Goal: Information Seeking & Learning: Learn about a topic

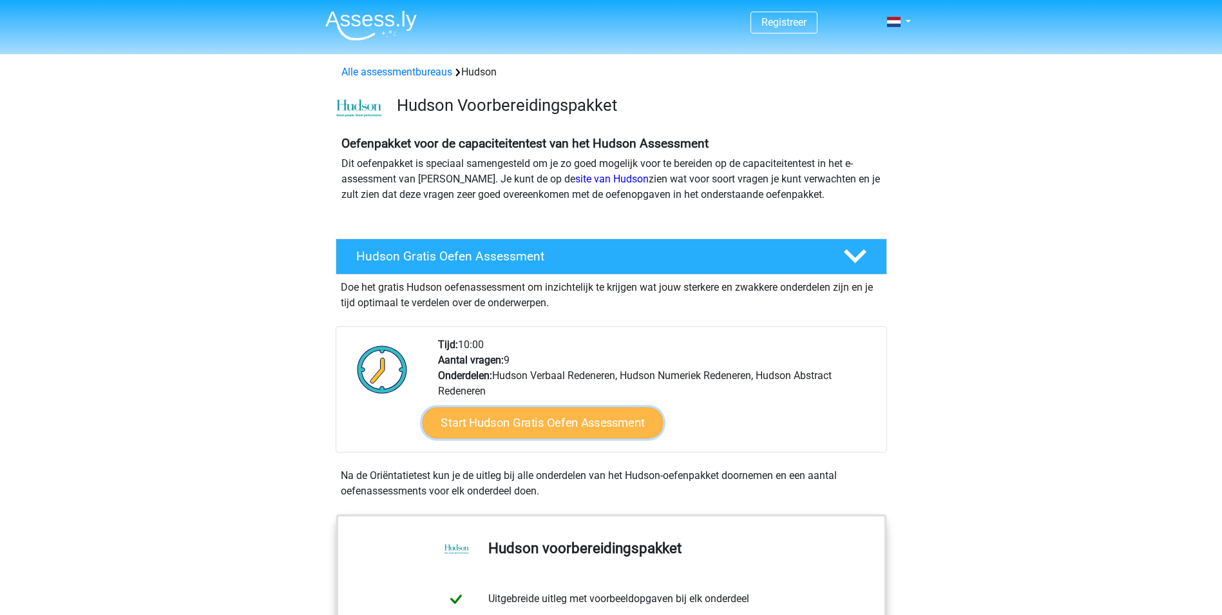
click at [534, 421] on link "Start Hudson Gratis Oefen Assessment" at bounding box center [542, 422] width 241 height 31
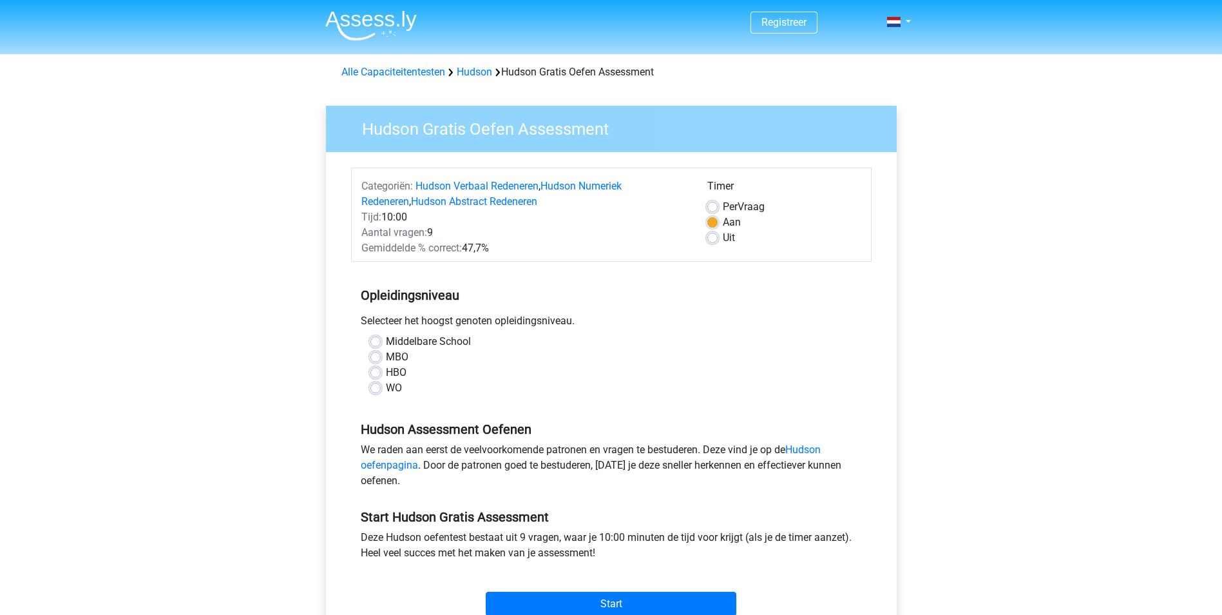
click at [386, 387] on label "WO" at bounding box center [394, 387] width 16 height 15
click at [374, 387] on input "WO" at bounding box center [375, 386] width 10 height 13
radio input "true"
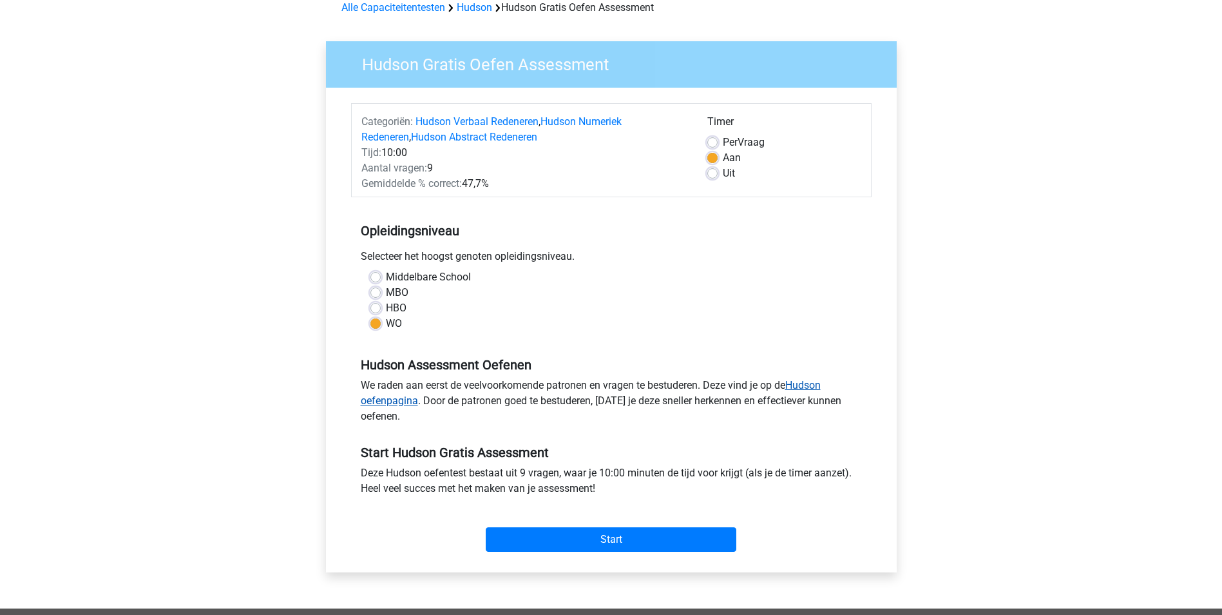
click at [393, 400] on link "Hudson oefenpagina" at bounding box center [591, 393] width 460 height 28
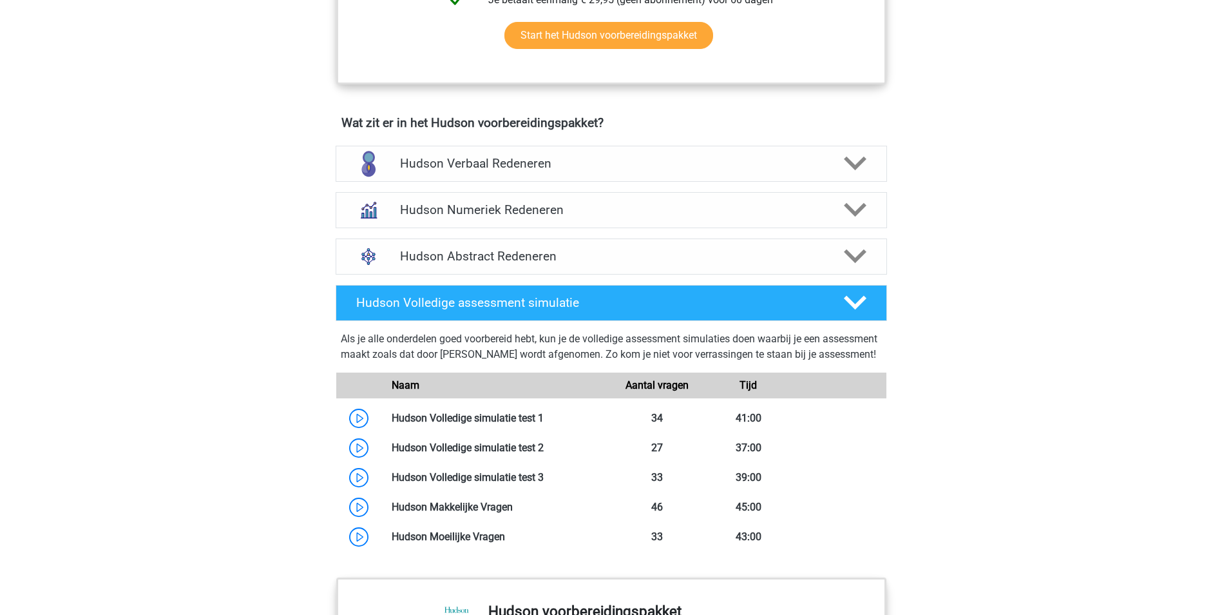
scroll to position [709, 0]
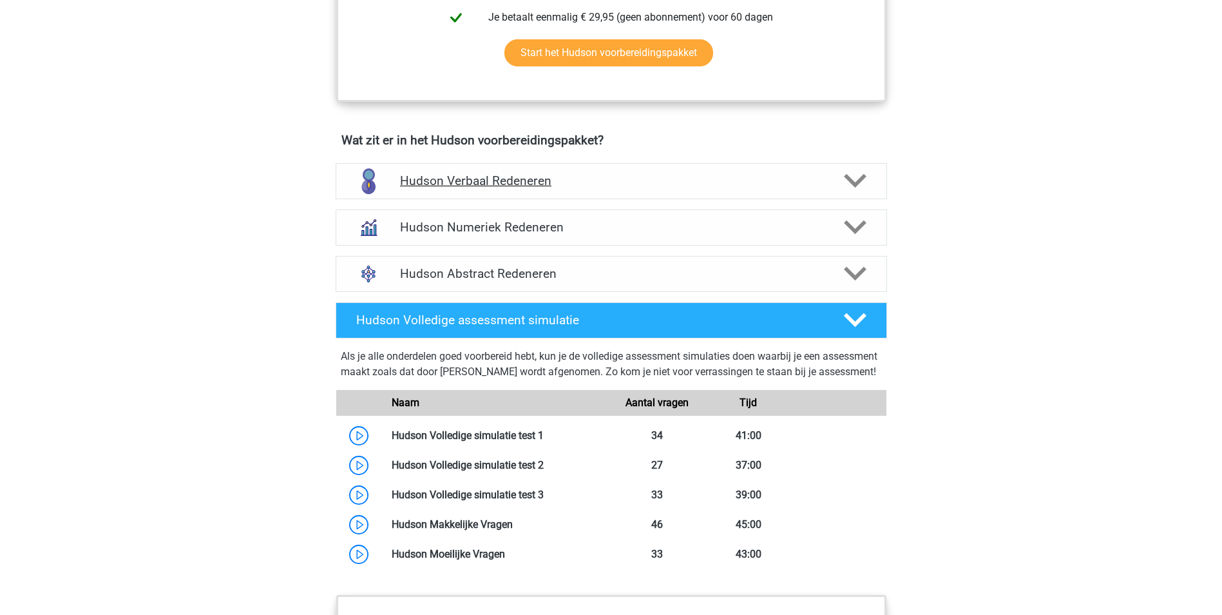
click at [537, 182] on h4 "Hudson Verbaal Redeneren" at bounding box center [611, 180] width 422 height 15
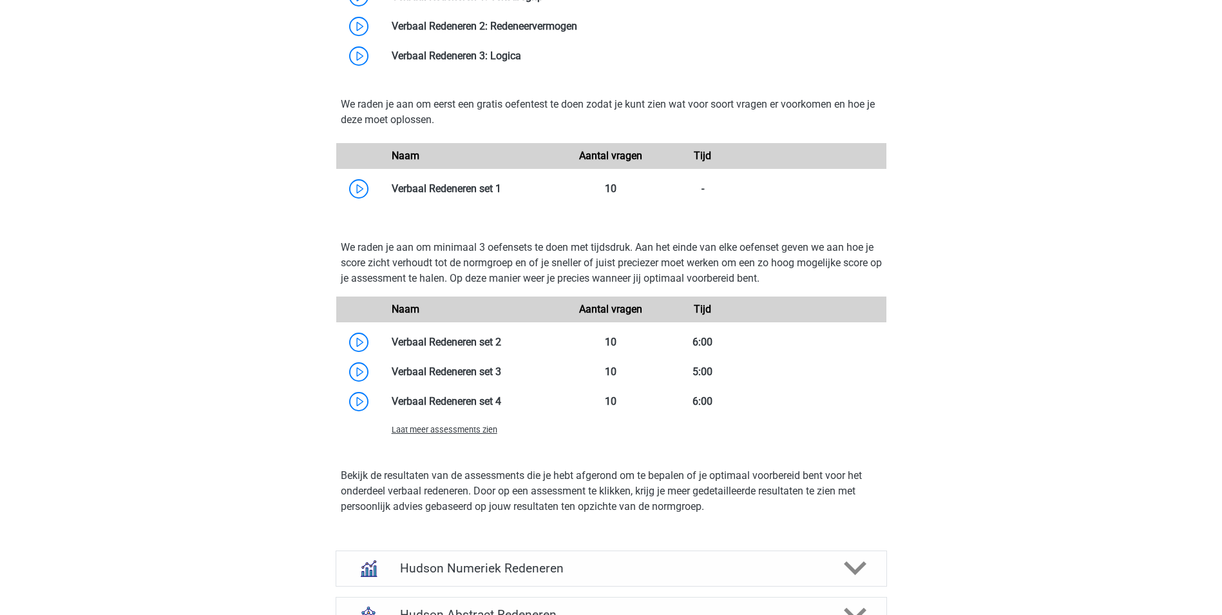
scroll to position [1288, 0]
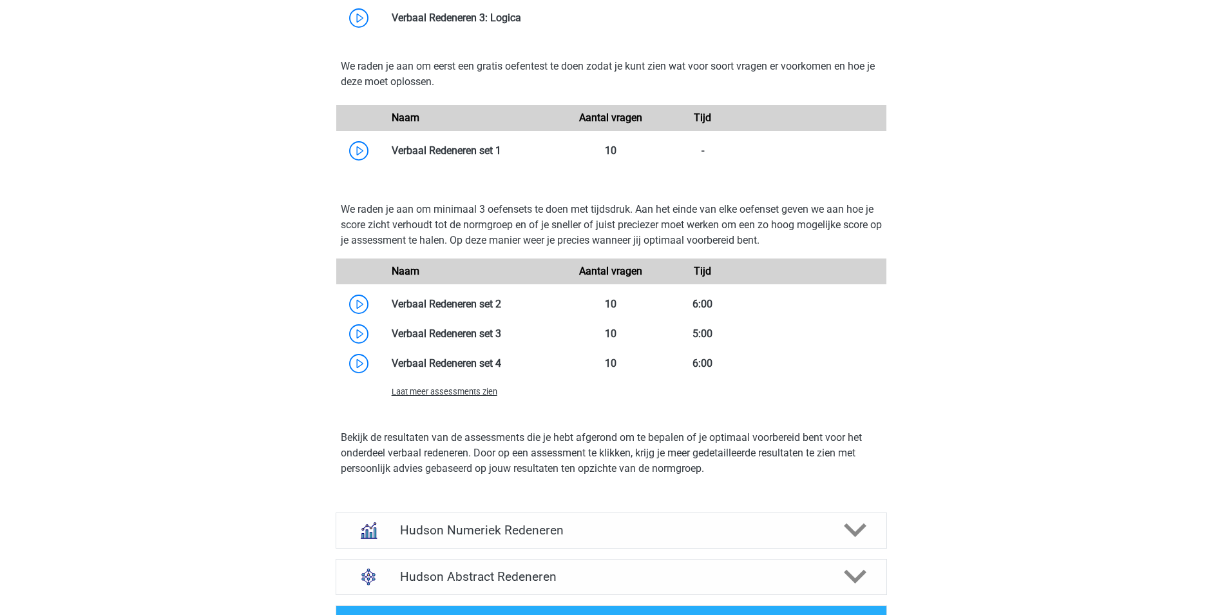
click at [426, 390] on span "Laat meer assessments zien" at bounding box center [445, 392] width 106 height 10
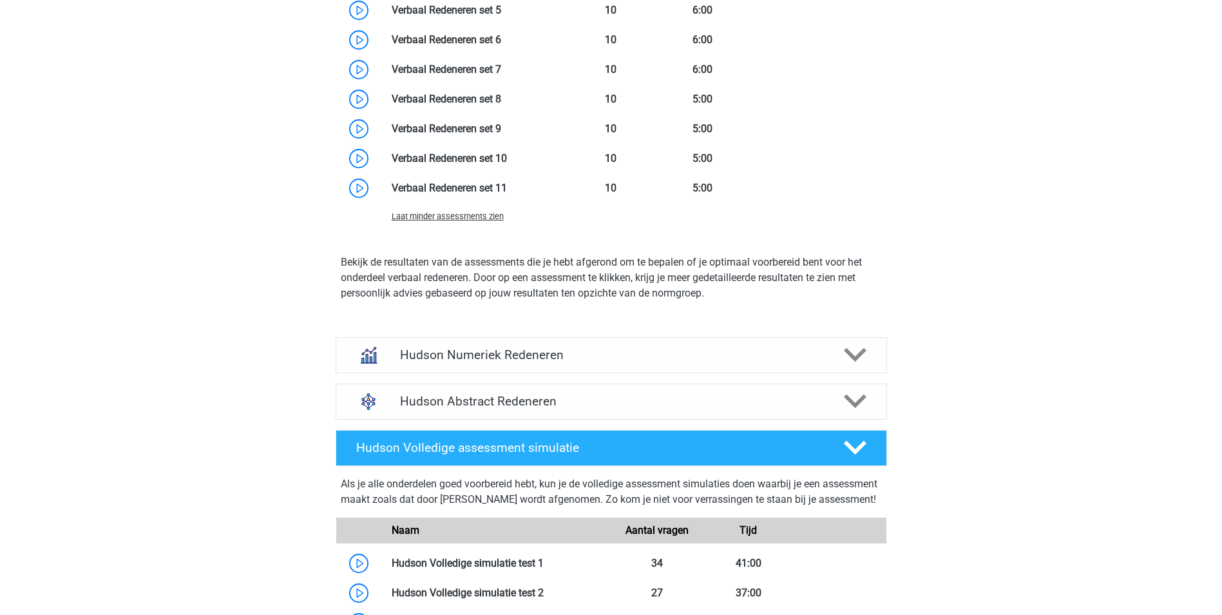
scroll to position [1675, 0]
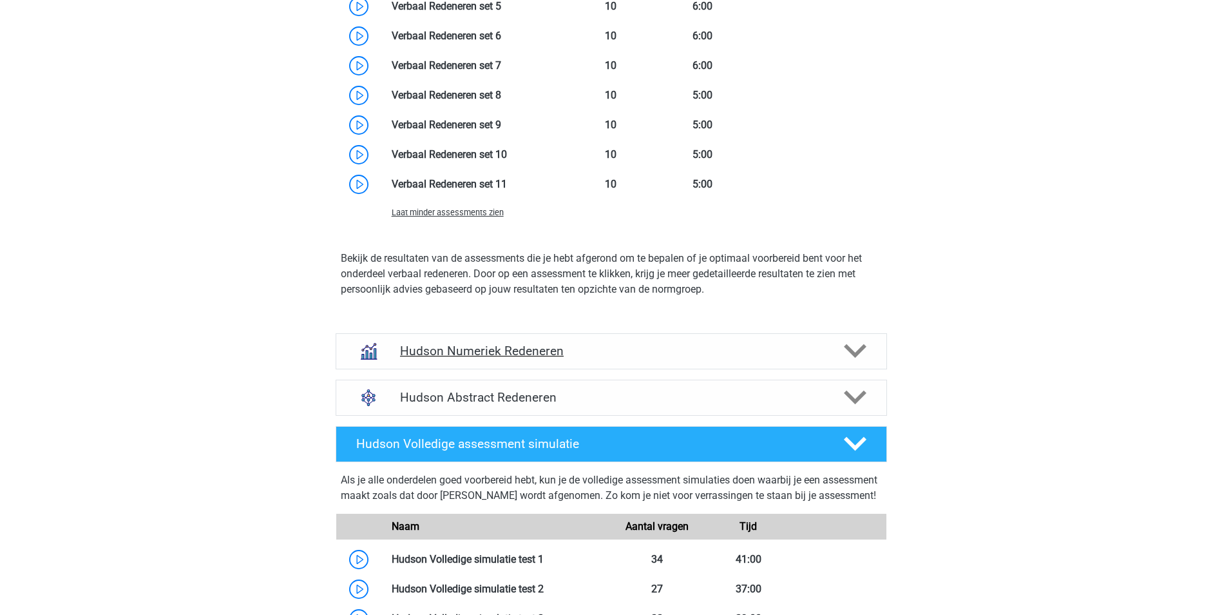
click at [503, 356] on h4 "Hudson Numeriek Redeneren" at bounding box center [611, 350] width 422 height 15
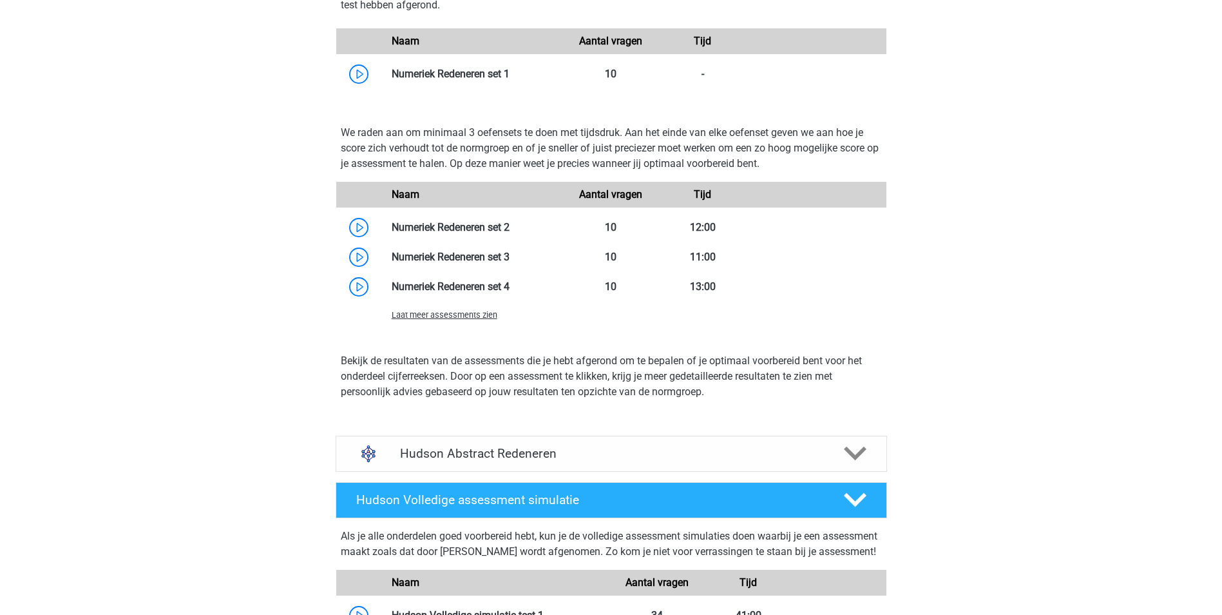
scroll to position [2190, 0]
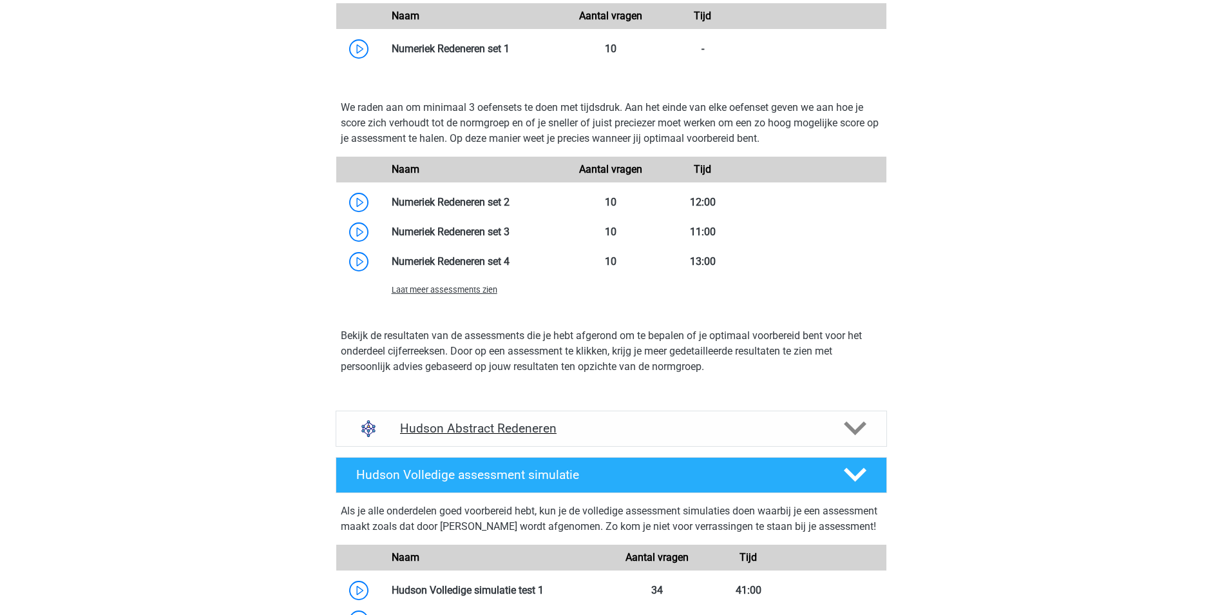
click at [483, 427] on h4 "Hudson Abstract Redeneren" at bounding box center [611, 428] width 422 height 15
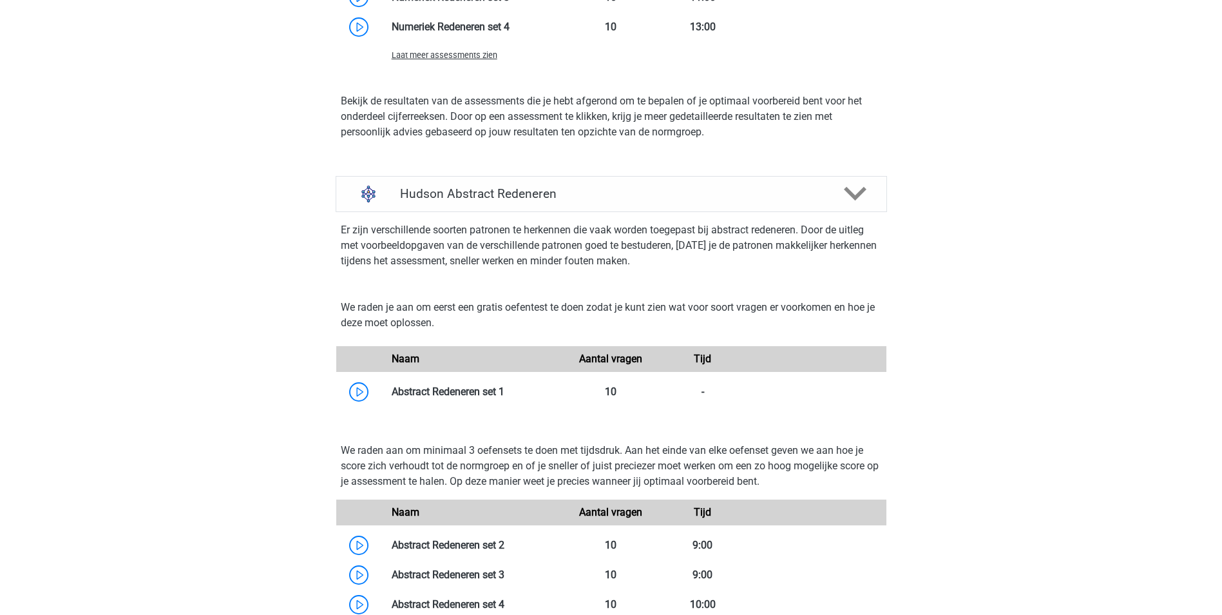
scroll to position [2448, 0]
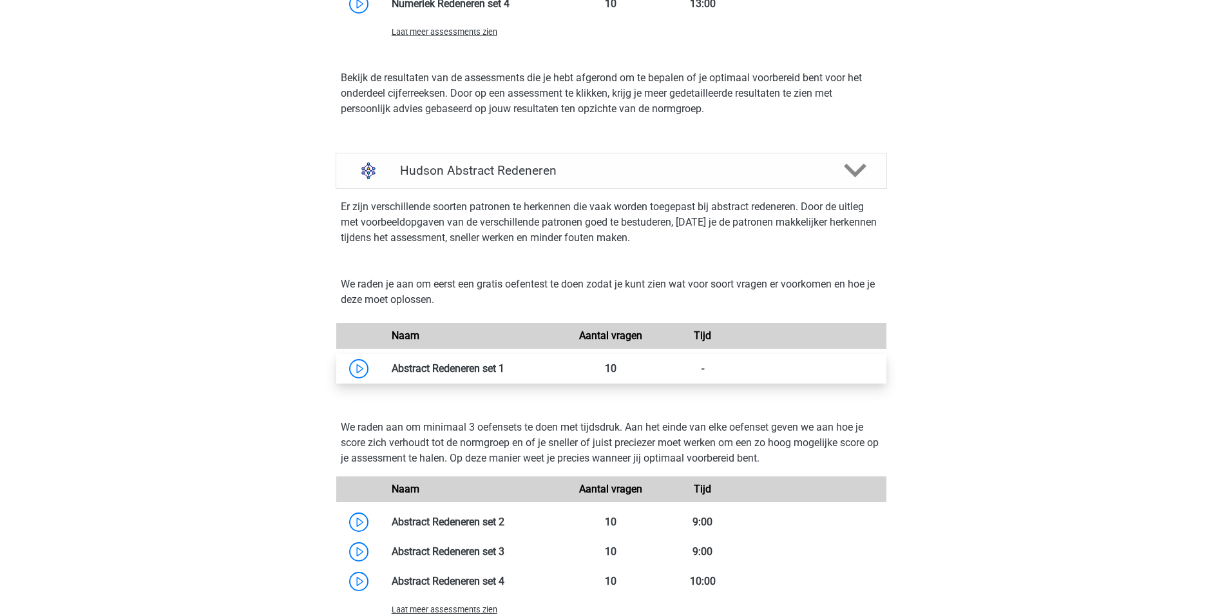
click at [504, 371] on link at bounding box center [504, 368] width 0 height 12
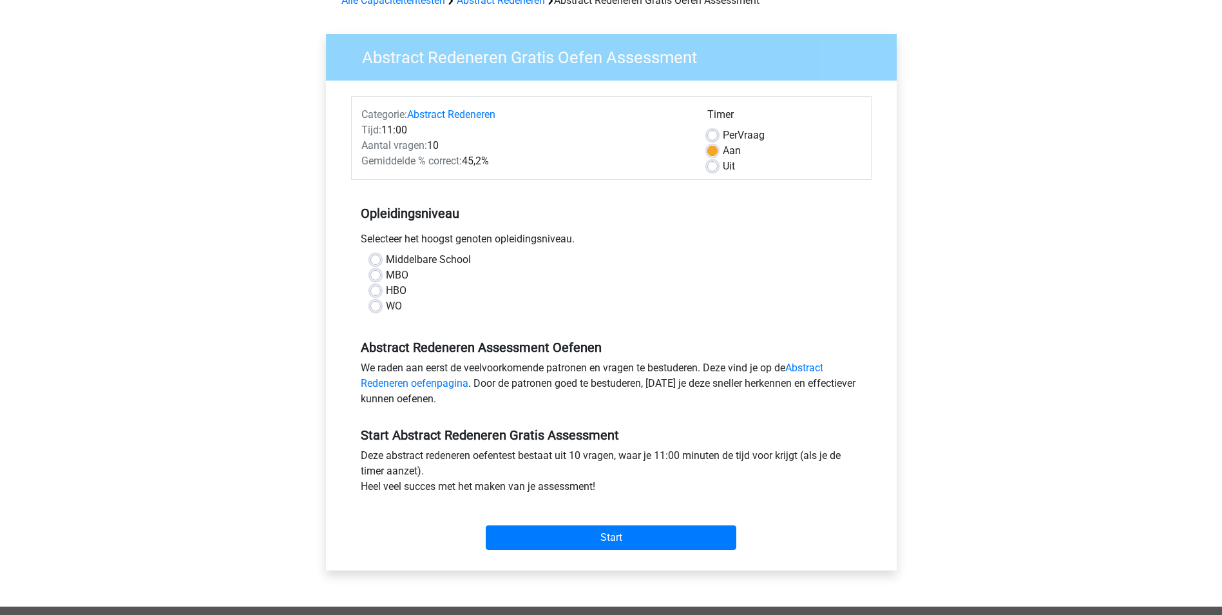
scroll to position [64, 0]
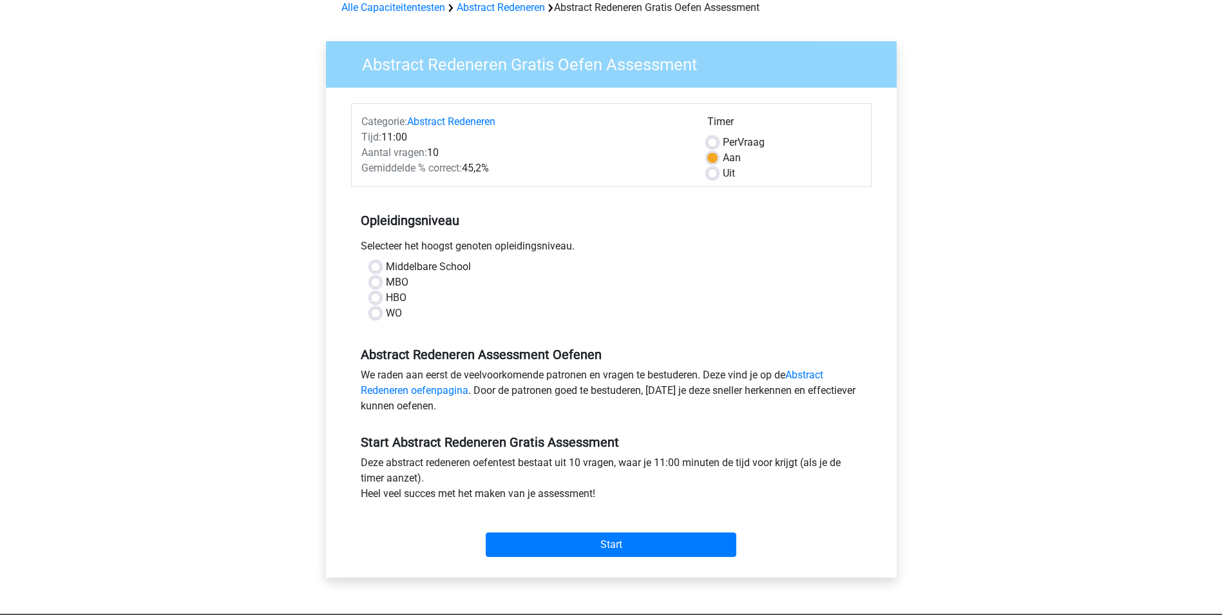
click at [723, 140] on label "Per Vraag" at bounding box center [744, 142] width 42 height 15
click at [714, 140] on input "Per Vraag" at bounding box center [712, 141] width 10 height 13
radio input "true"
click at [723, 157] on label "Aan" at bounding box center [732, 157] width 18 height 15
click at [712, 157] on input "Aan" at bounding box center [712, 156] width 10 height 13
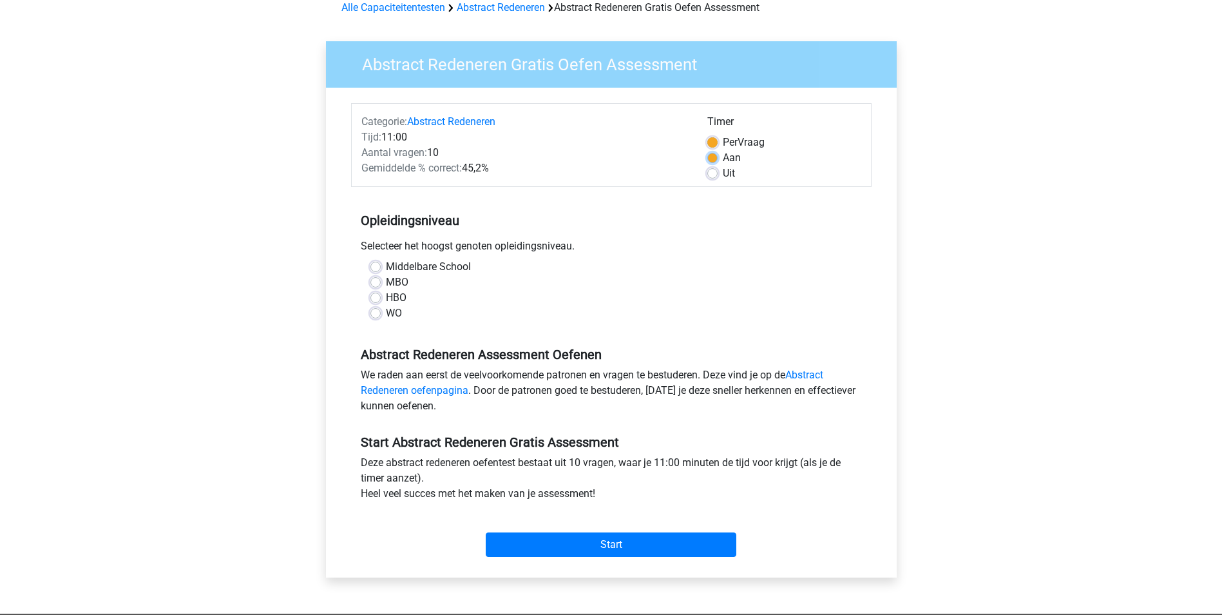
radio input "true"
click at [386, 313] on label "WO" at bounding box center [394, 312] width 16 height 15
click at [376, 313] on input "WO" at bounding box center [375, 311] width 10 height 13
radio input "true"
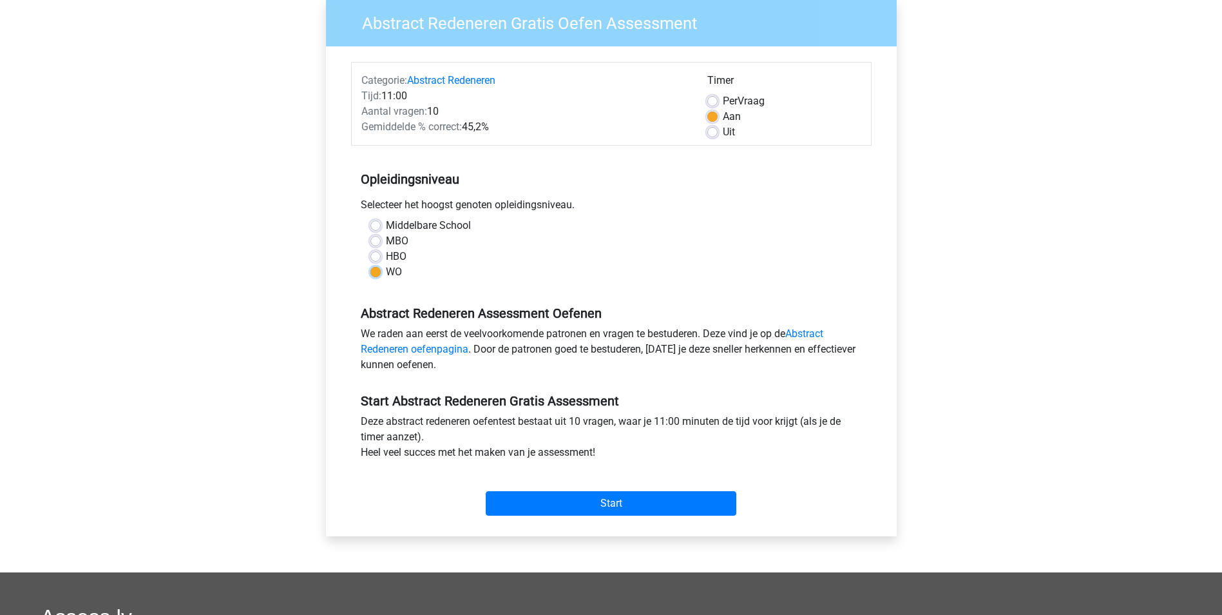
scroll to position [129, 0]
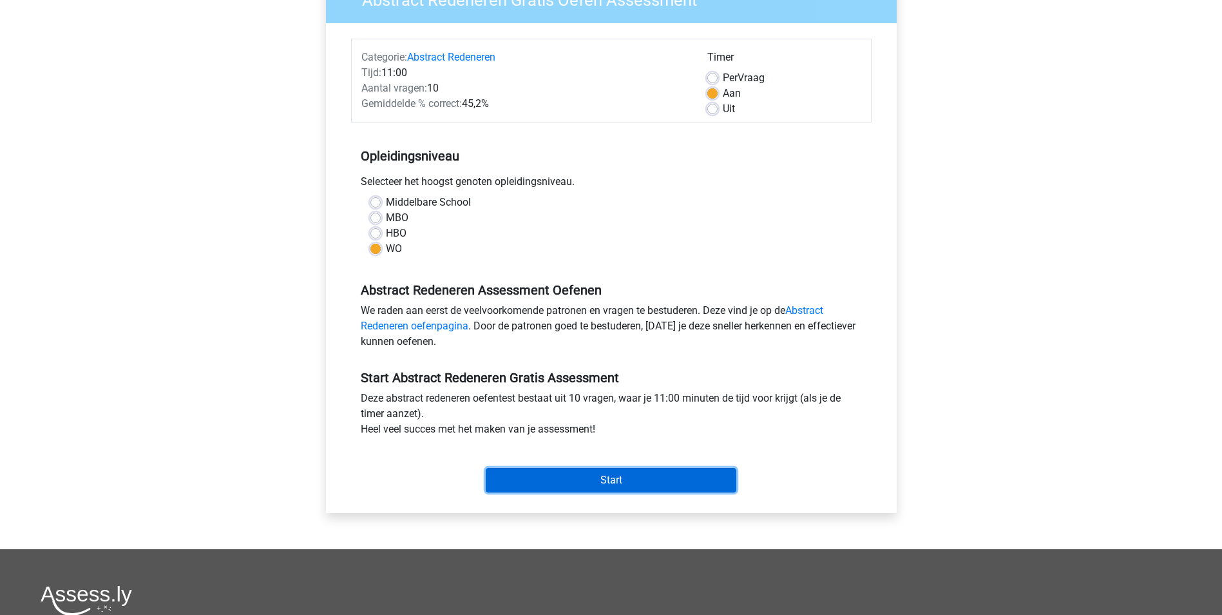
click at [613, 478] on input "Start" at bounding box center [611, 480] width 251 height 24
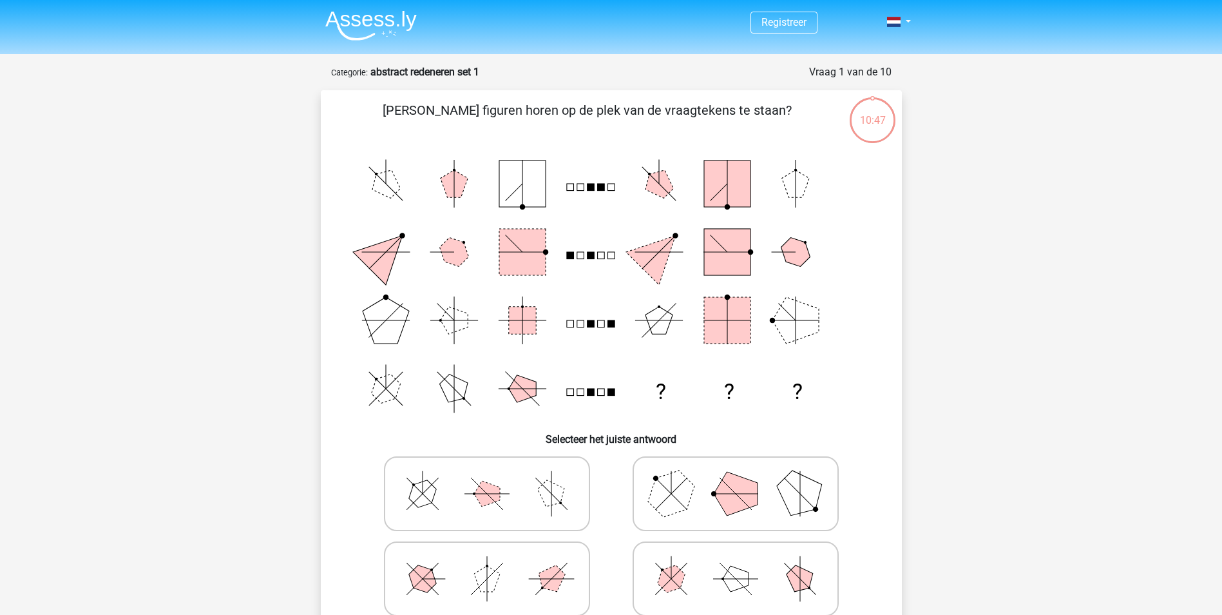
scroll to position [64, 0]
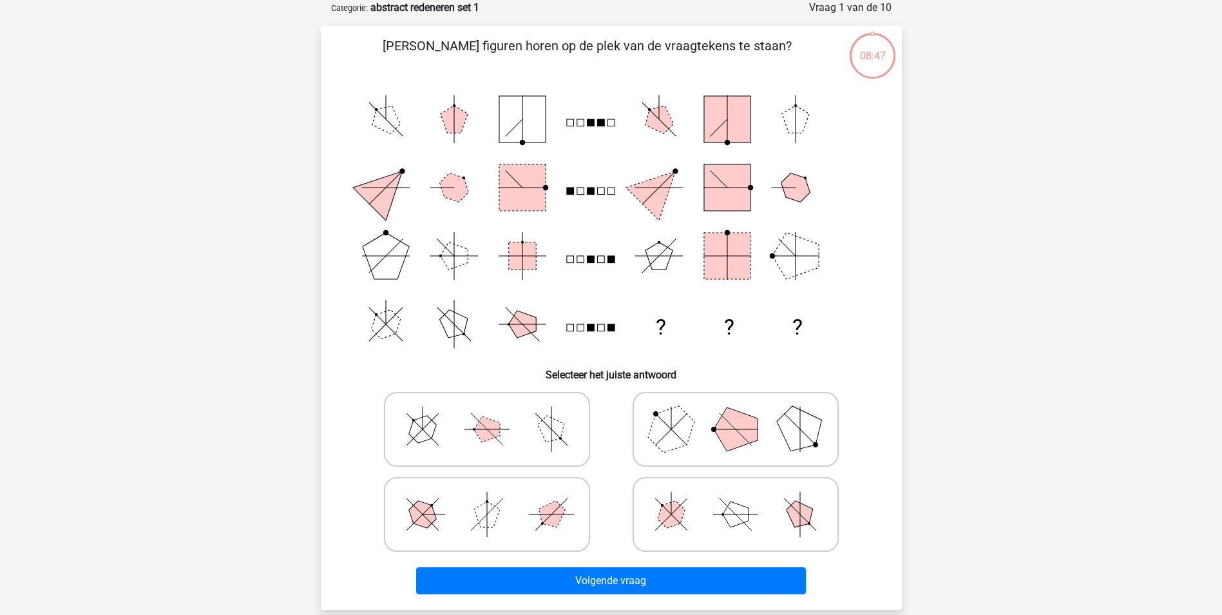
click at [741, 430] on polygon at bounding box center [736, 429] width 44 height 44
click at [741, 413] on input "radio" at bounding box center [740, 409] width 8 height 8
radio input "true"
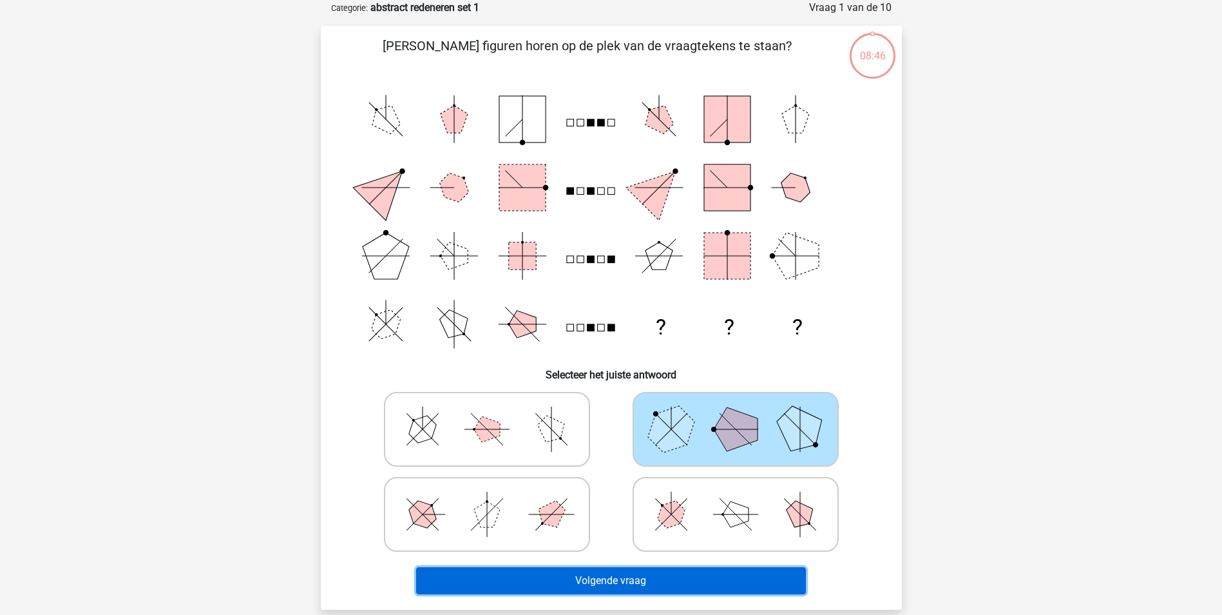
click at [653, 584] on button "Volgende vraag" at bounding box center [611, 580] width 390 height 27
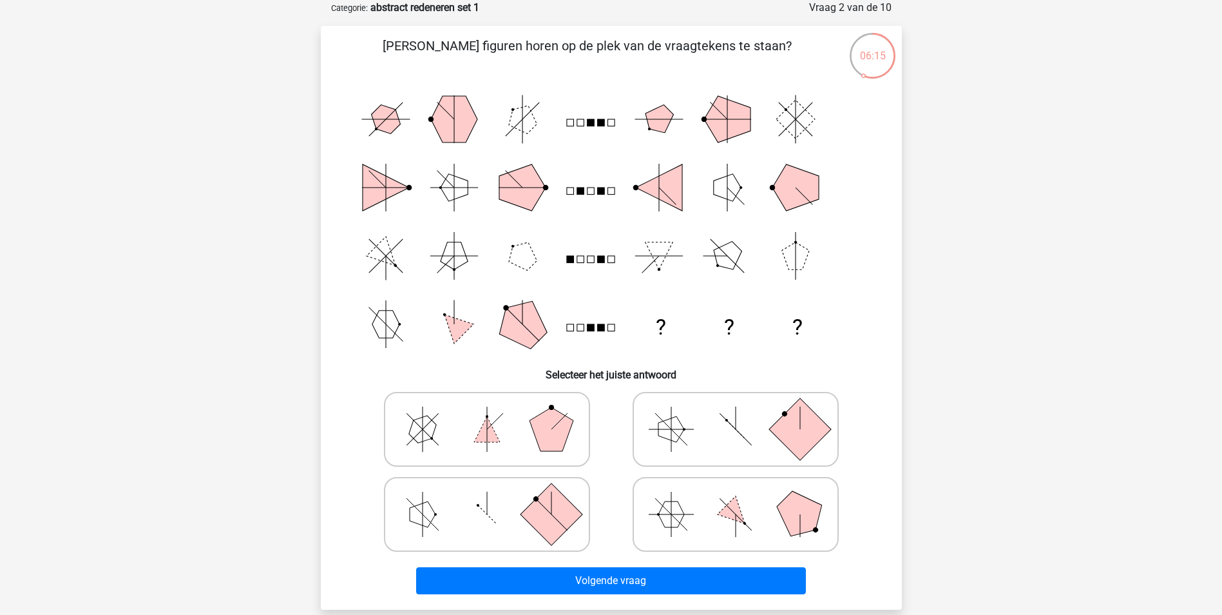
click at [763, 430] on icon at bounding box center [735, 429] width 193 height 64
click at [744, 413] on input "radio" at bounding box center [740, 409] width 8 height 8
radio input "true"
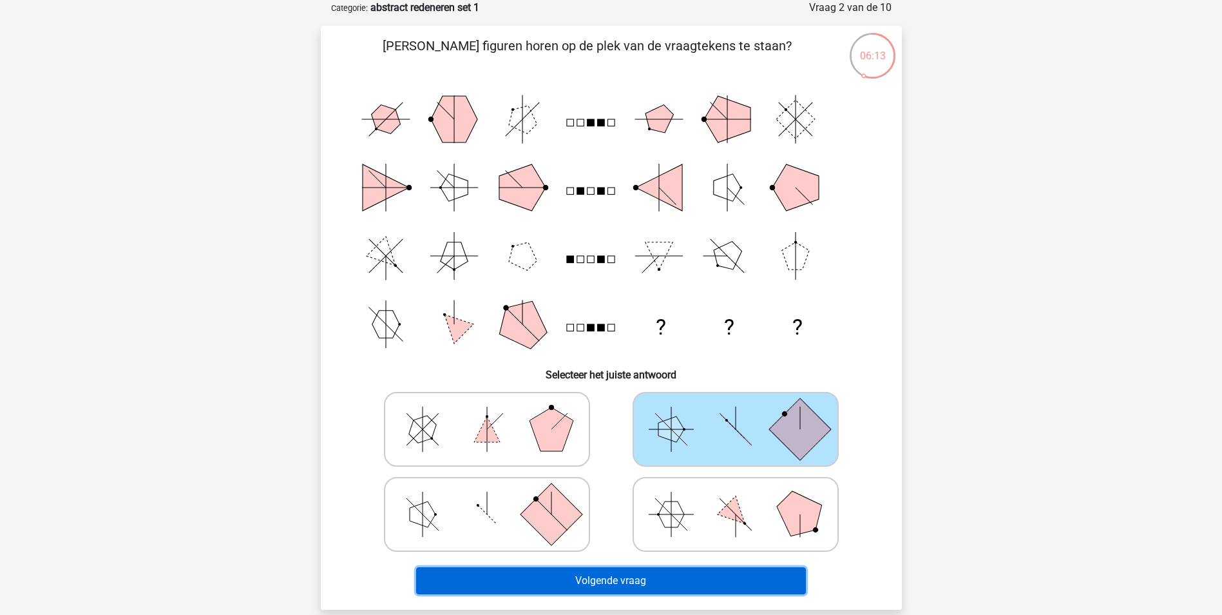
click at [631, 580] on button "Volgende vraag" at bounding box center [611, 580] width 390 height 27
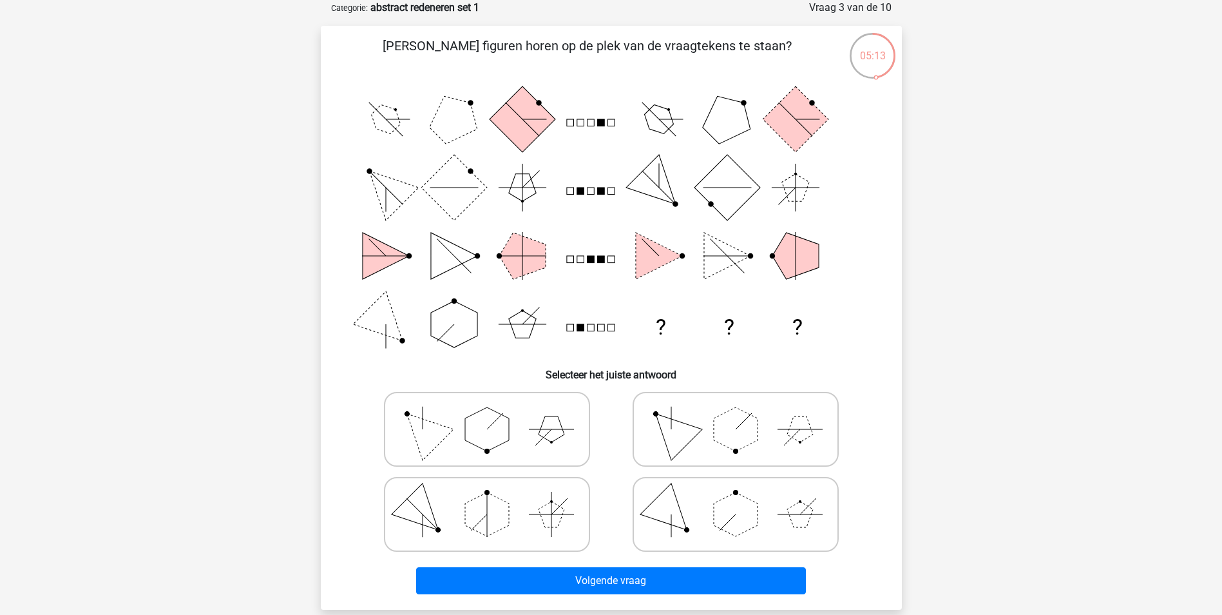
click at [500, 434] on polygon at bounding box center [487, 429] width 44 height 44
click at [495, 413] on input "radio" at bounding box center [491, 409] width 8 height 8
radio input "true"
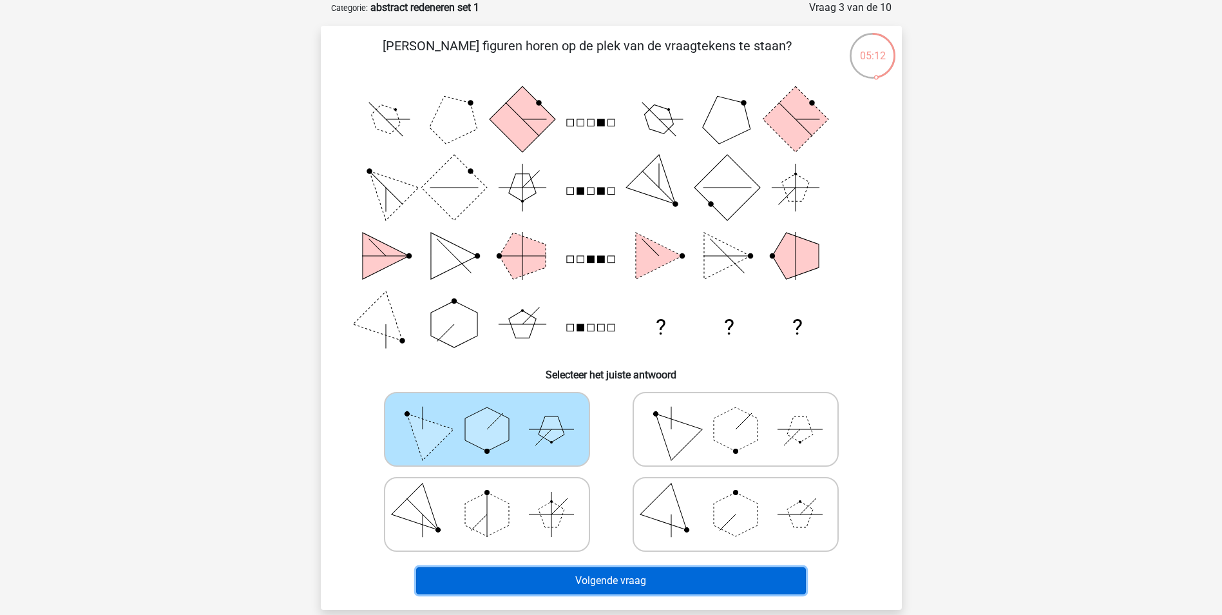
click at [613, 580] on button "Volgende vraag" at bounding box center [611, 580] width 390 height 27
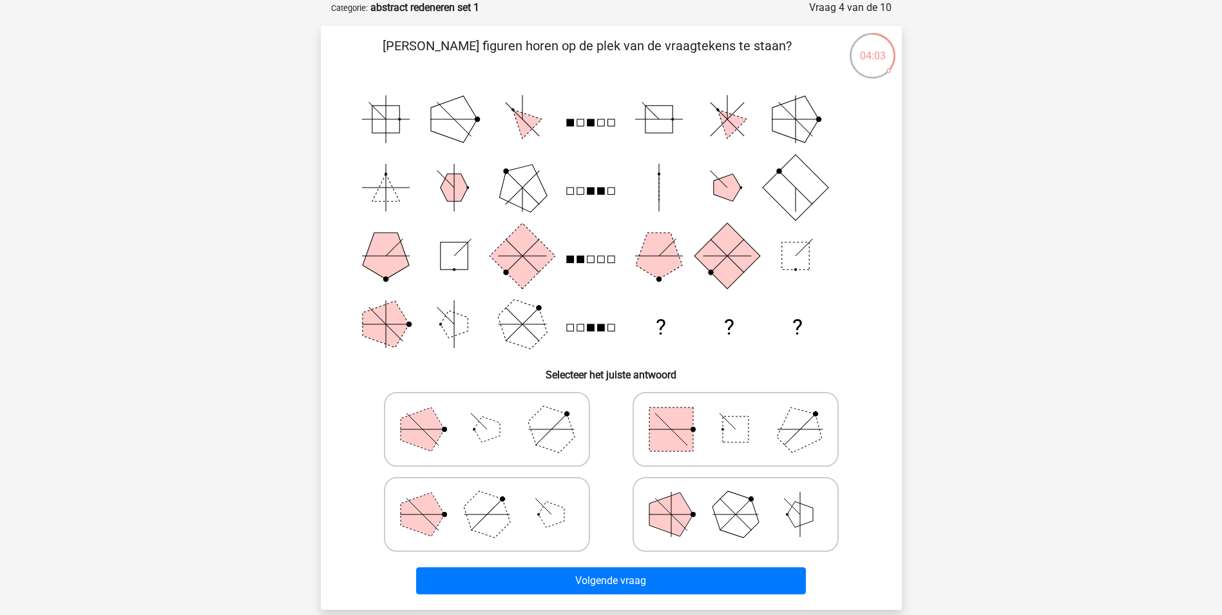
click at [754, 434] on icon at bounding box center [735, 429] width 193 height 64
click at [744, 413] on input "radio" at bounding box center [740, 409] width 8 height 8
radio input "true"
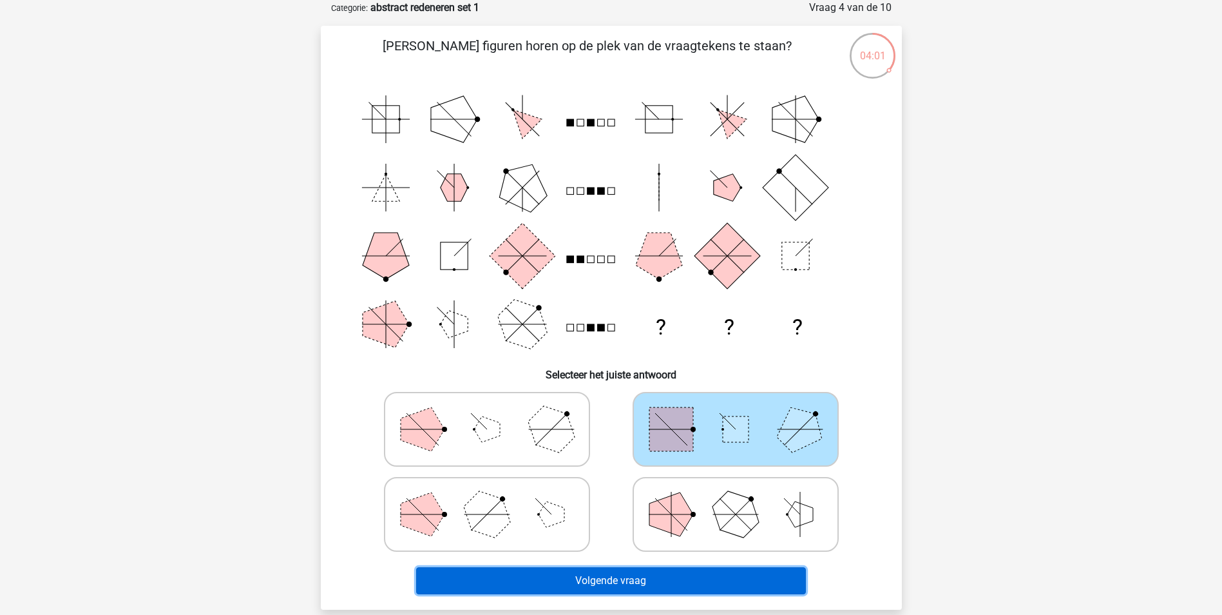
click at [568, 581] on button "Volgende vraag" at bounding box center [611, 580] width 390 height 27
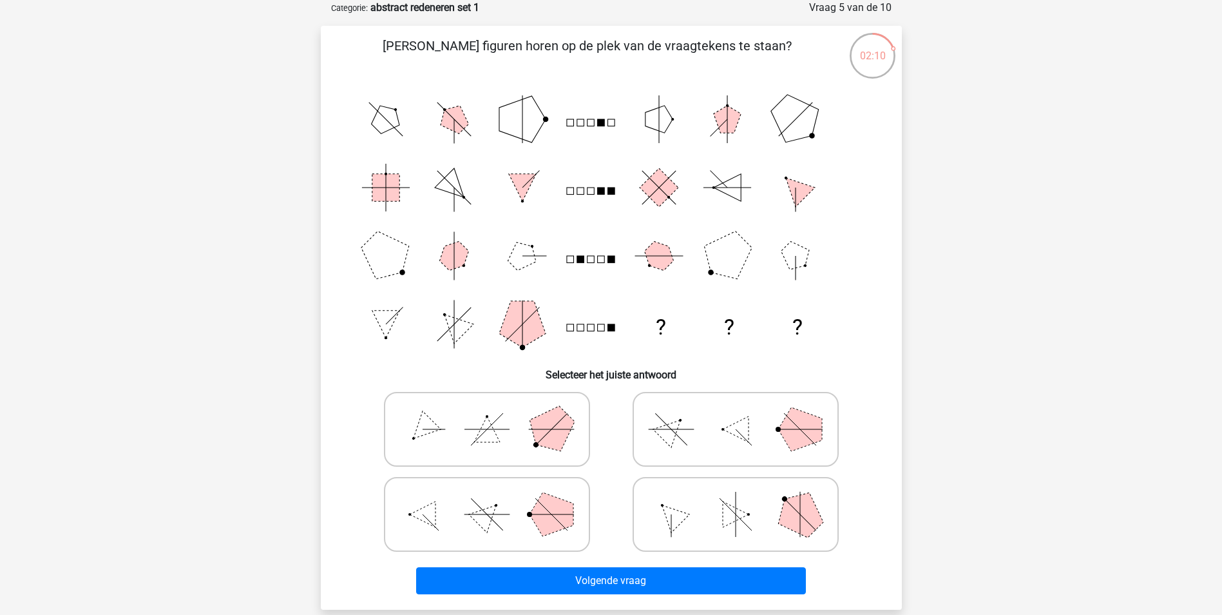
click at [545, 419] on polygon at bounding box center [551, 428] width 62 height 62
click at [495, 413] on input "radio" at bounding box center [491, 409] width 8 height 8
radio input "true"
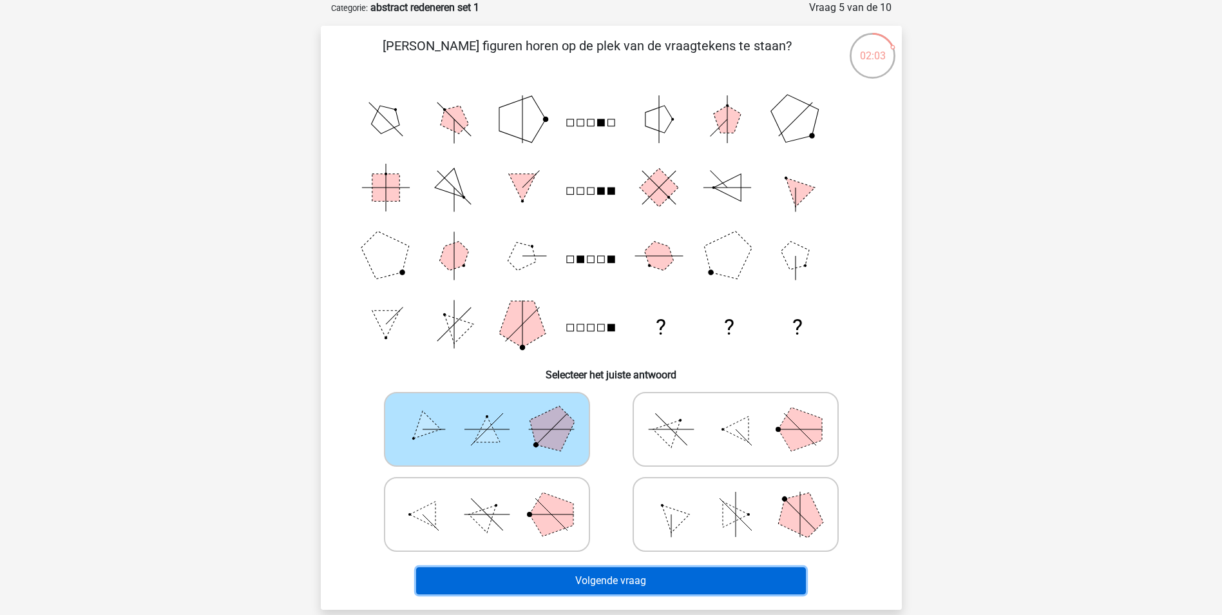
click at [622, 584] on button "Volgende vraag" at bounding box center [611, 580] width 390 height 27
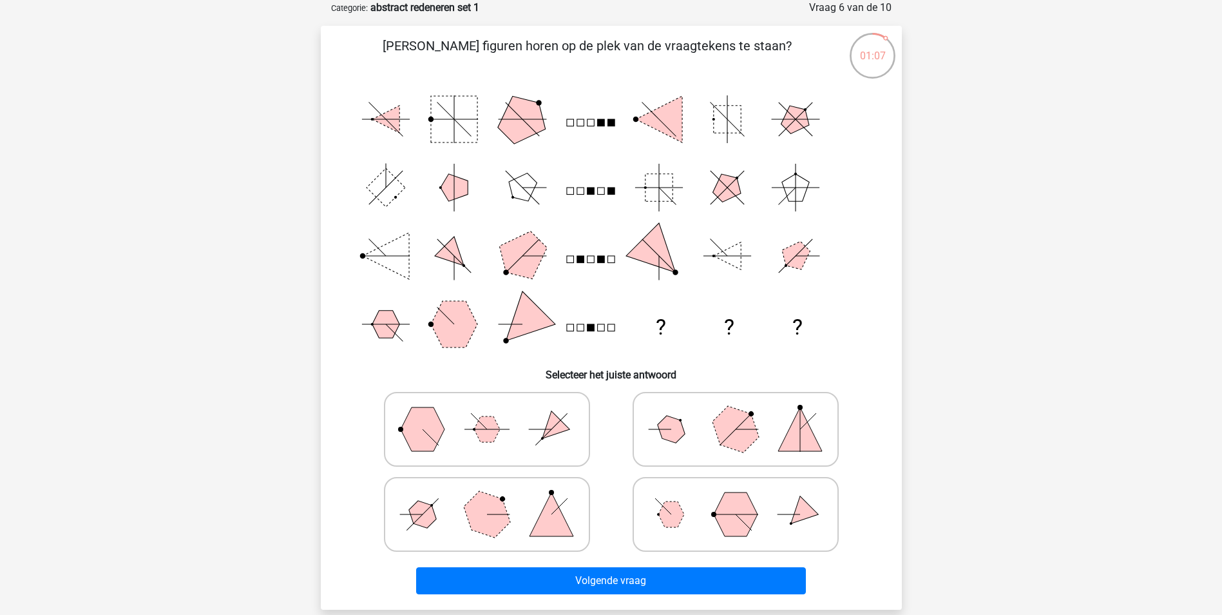
click at [510, 523] on icon at bounding box center [486, 514] width 193 height 64
click at [495, 498] on input "radio" at bounding box center [491, 494] width 8 height 8
radio input "true"
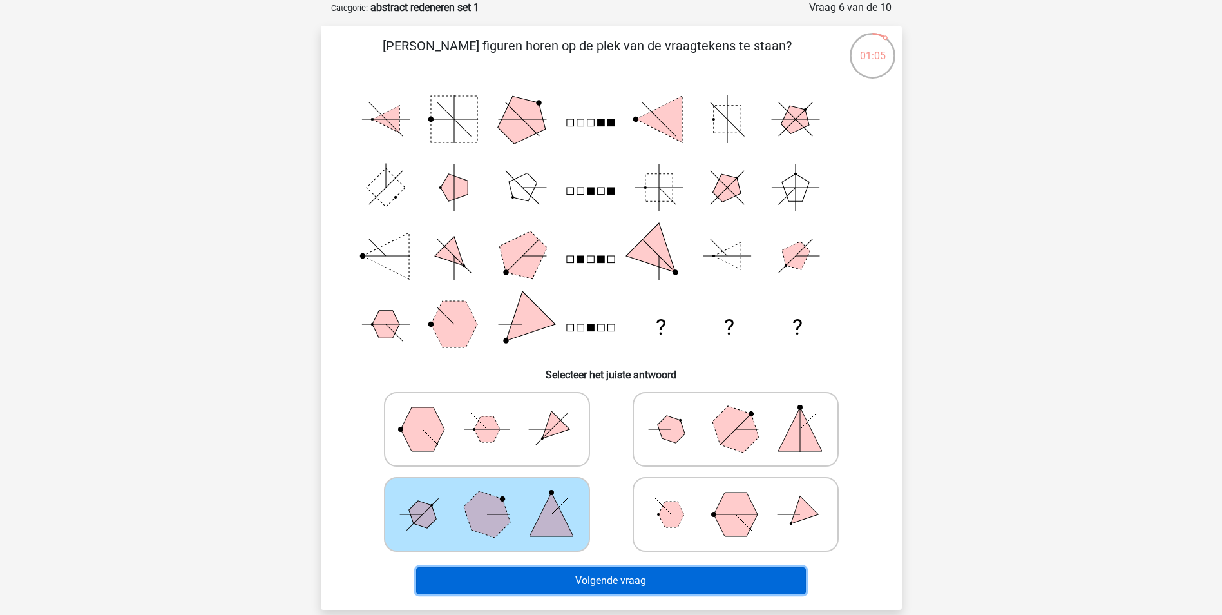
click at [620, 579] on button "Volgende vraag" at bounding box center [611, 580] width 390 height 27
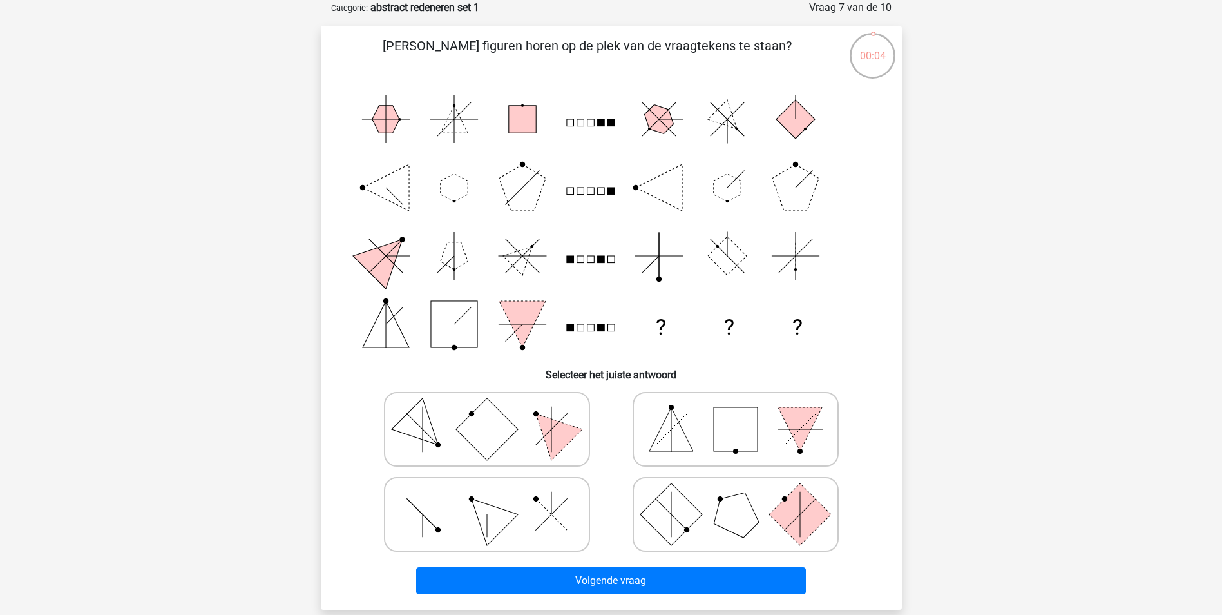
click at [541, 517] on icon at bounding box center [486, 514] width 193 height 64
click at [495, 498] on input "radio" at bounding box center [491, 494] width 8 height 8
radio input "true"
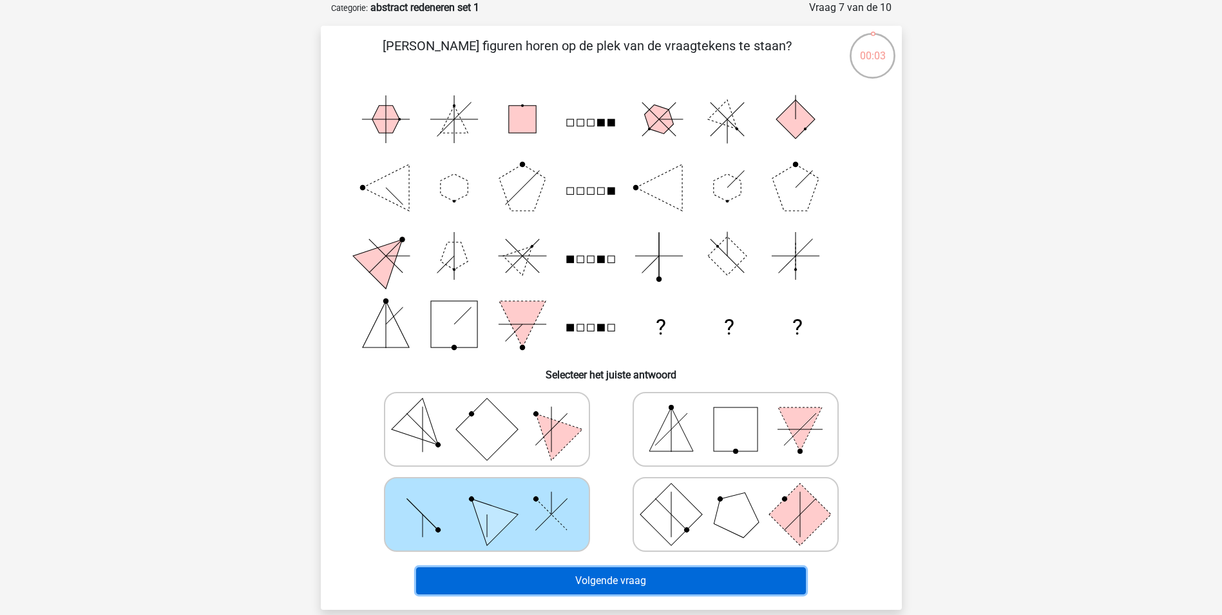
click at [595, 584] on button "Volgende vraag" at bounding box center [611, 580] width 390 height 27
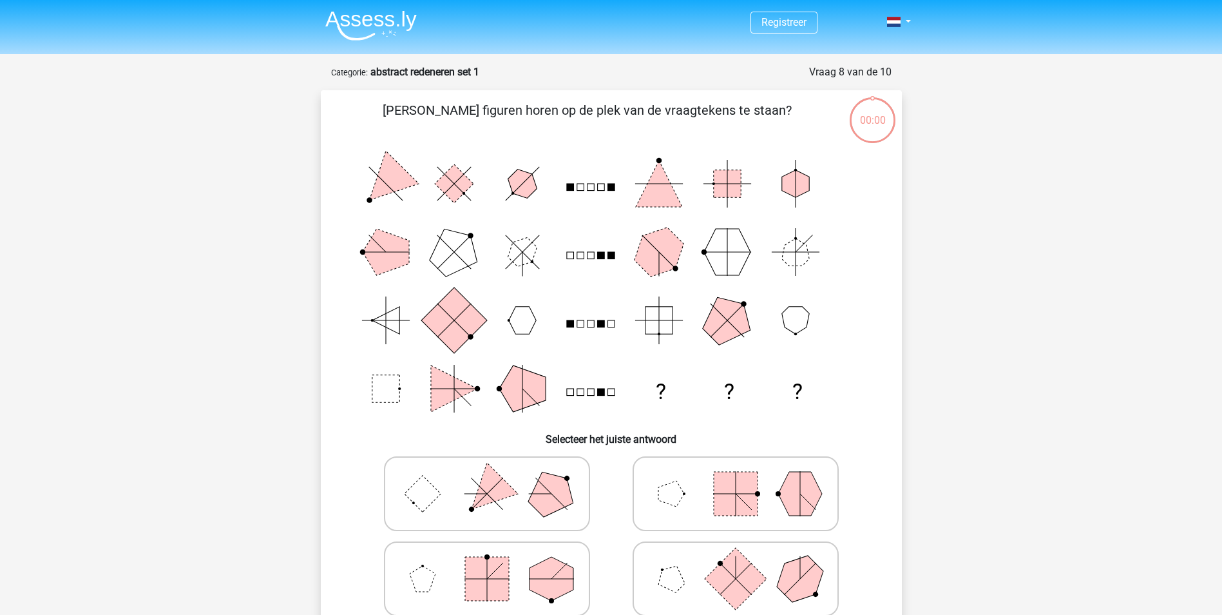
scroll to position [64, 0]
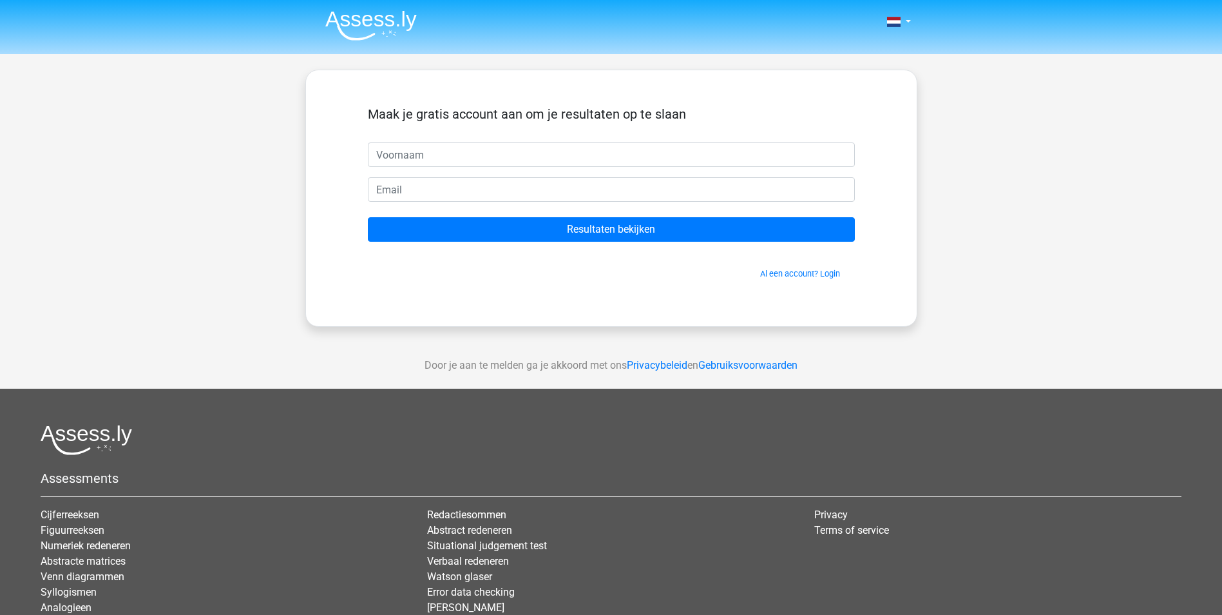
click at [589, 158] on input "text" at bounding box center [611, 154] width 487 height 24
type input "Dries"
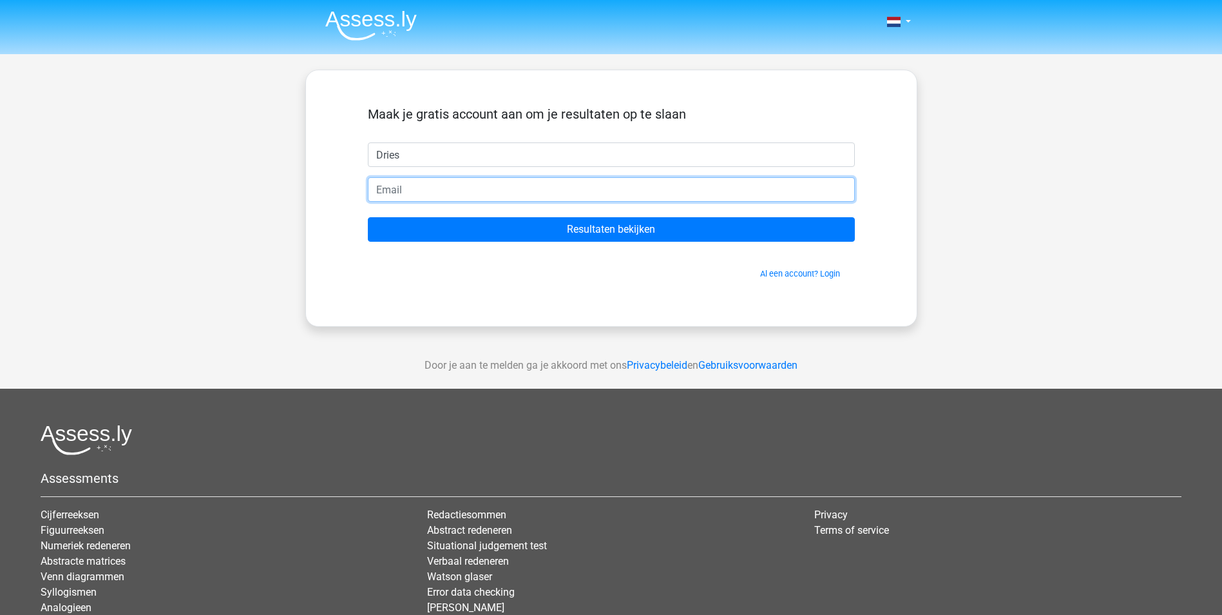
click at [439, 195] on input "email" at bounding box center [611, 189] width 487 height 24
type input "[EMAIL_ADDRESS][DOMAIN_NAME]"
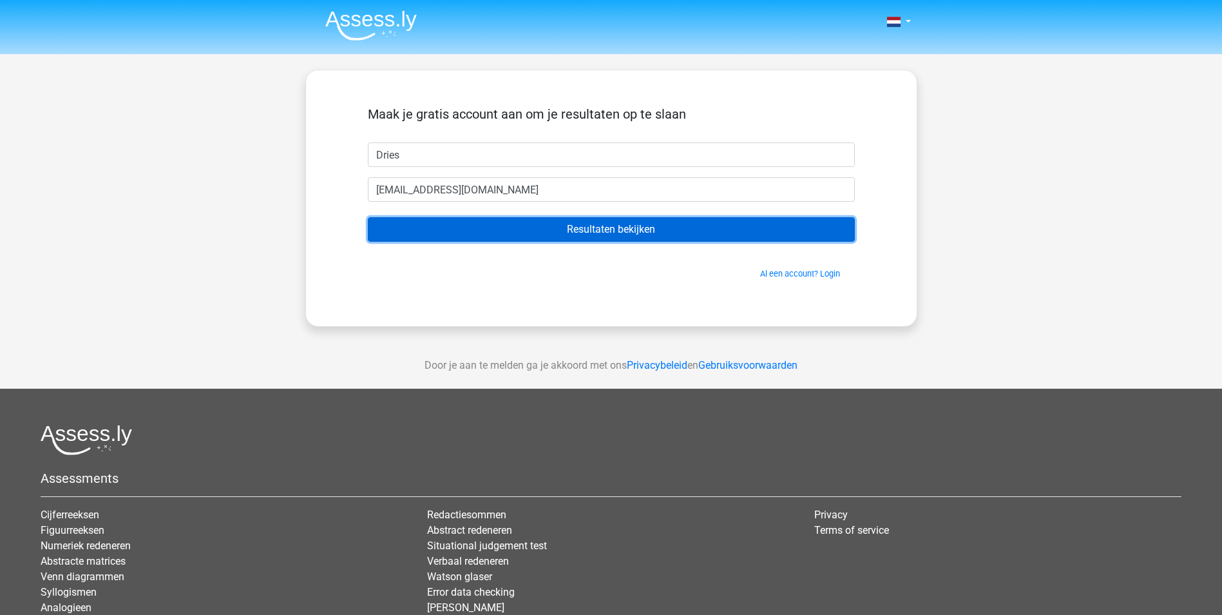
click at [593, 227] on input "Resultaten bekijken" at bounding box center [611, 229] width 487 height 24
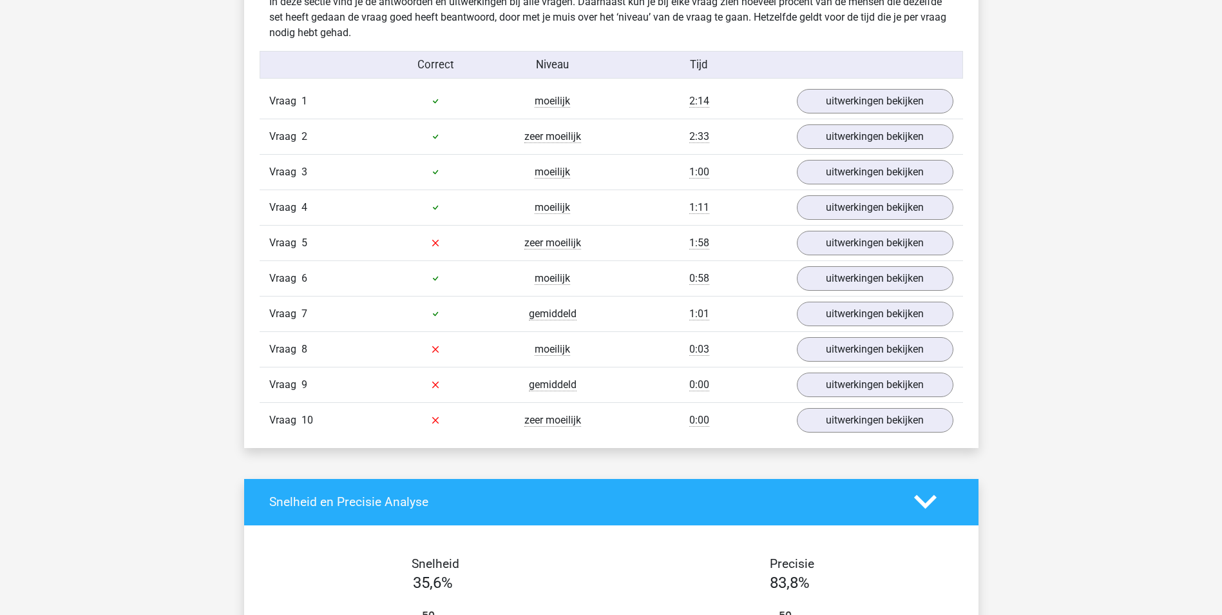
scroll to position [966, 0]
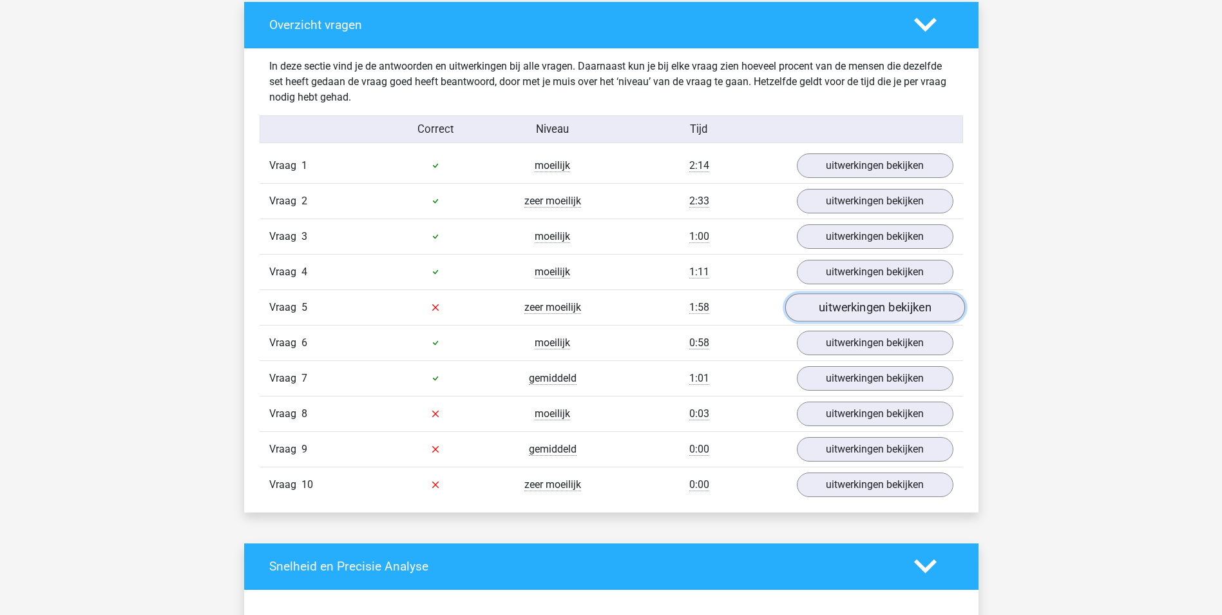
click at [854, 308] on link "uitwerkingen bekijken" at bounding box center [875, 307] width 180 height 28
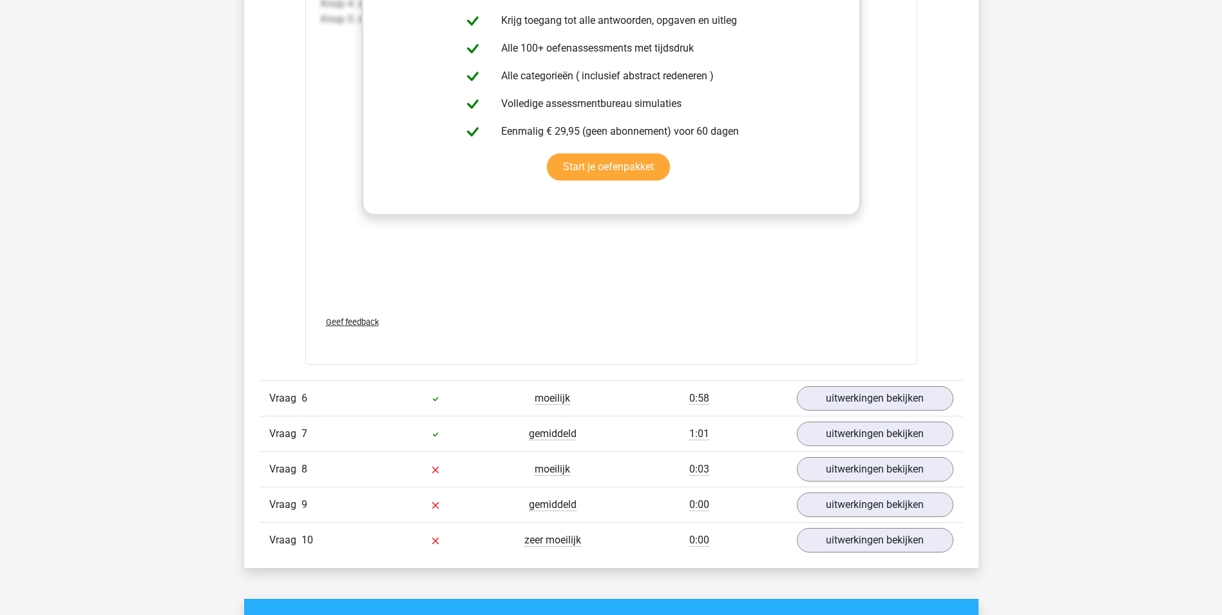
scroll to position [1997, 0]
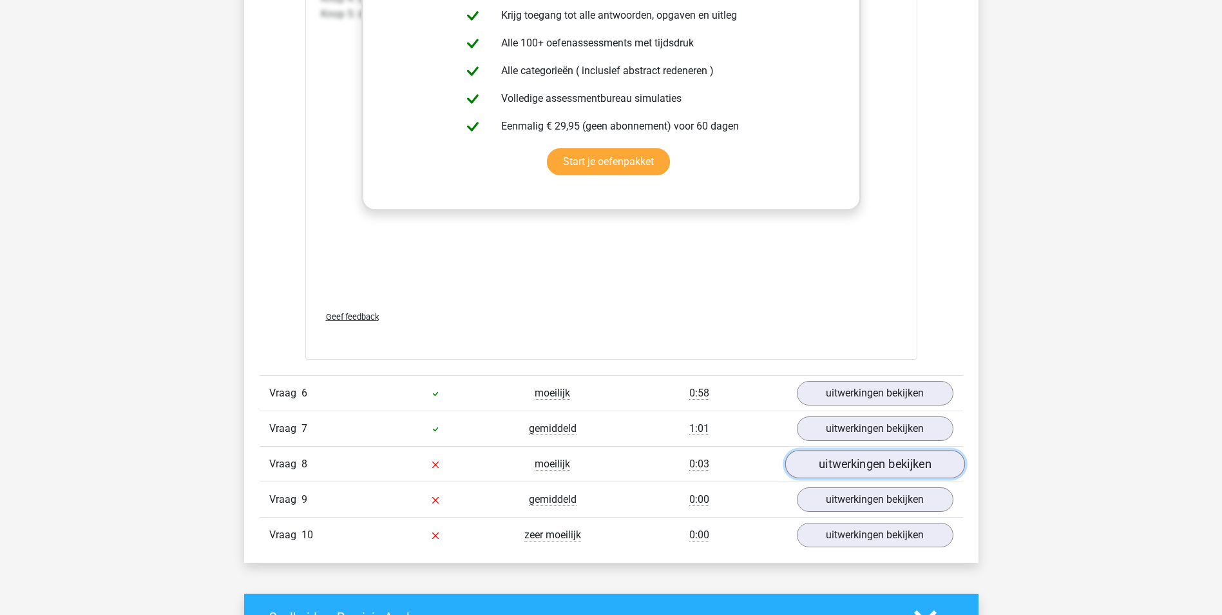
click at [845, 466] on link "uitwerkingen bekijken" at bounding box center [875, 464] width 180 height 28
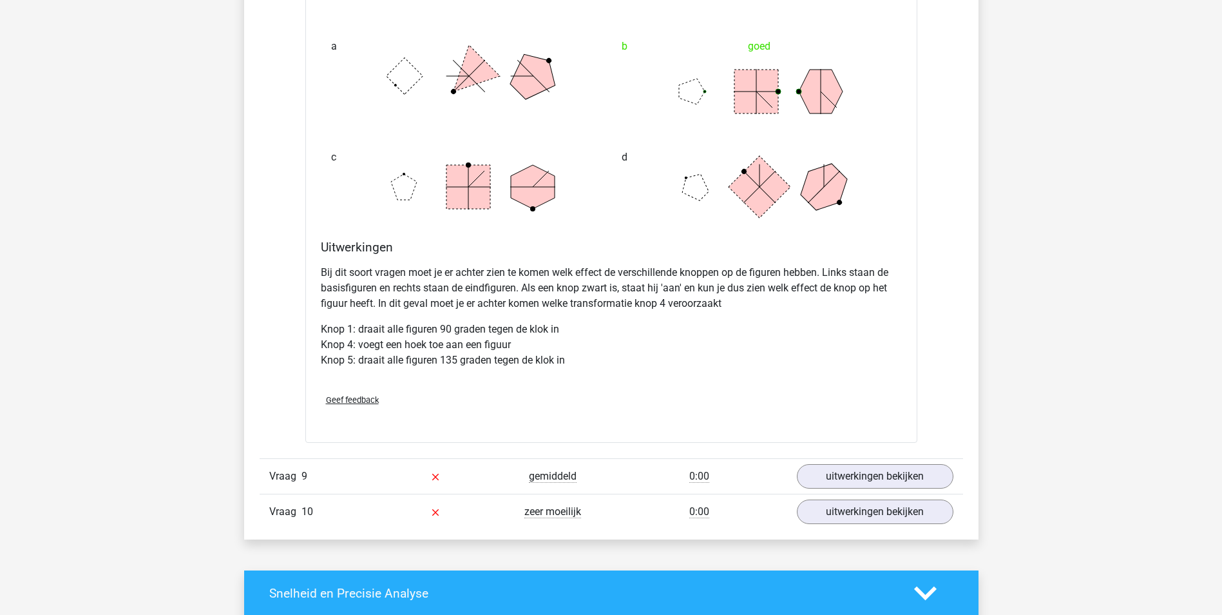
scroll to position [2835, 0]
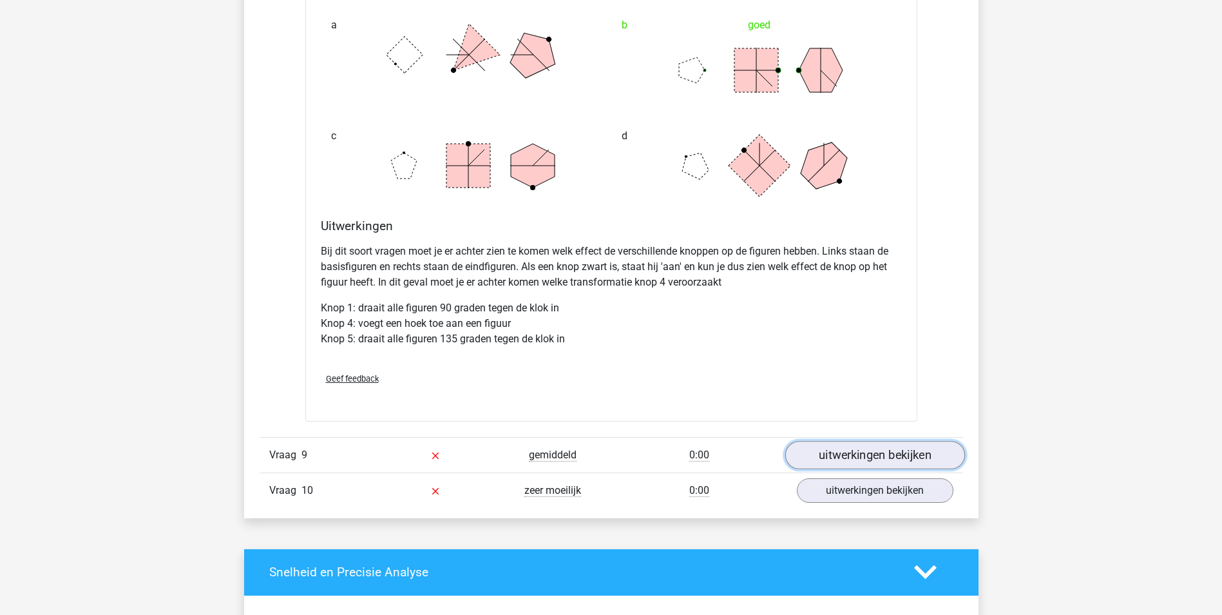
click at [850, 449] on link "uitwerkingen bekijken" at bounding box center [875, 455] width 180 height 28
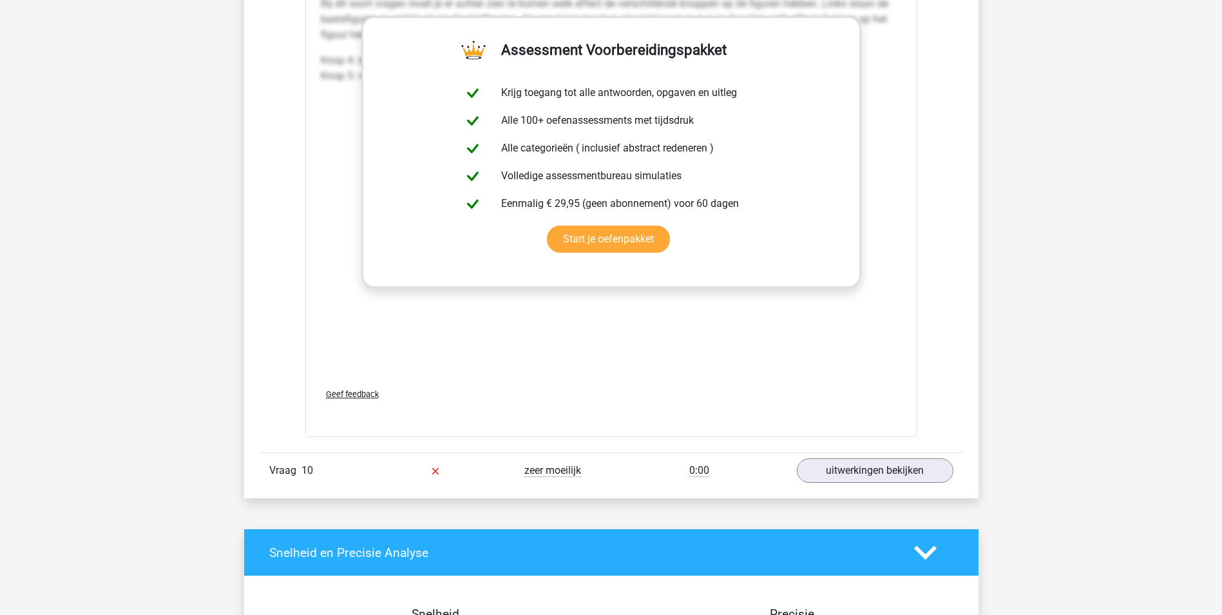
scroll to position [3930, 0]
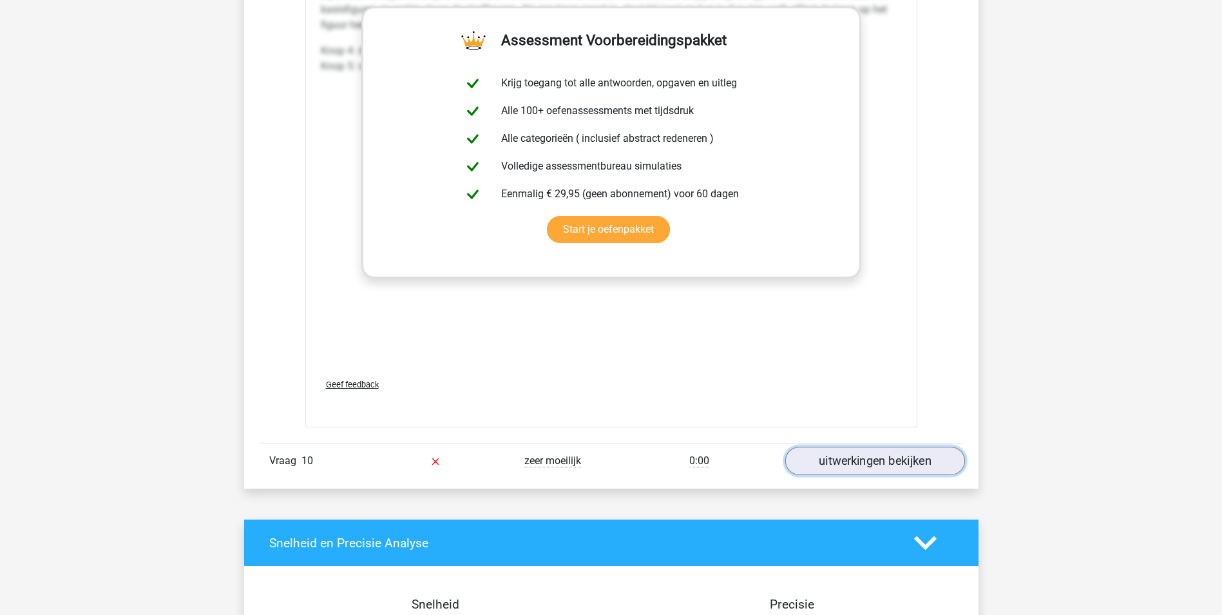
click at [844, 462] on link "uitwerkingen bekijken" at bounding box center [875, 460] width 180 height 28
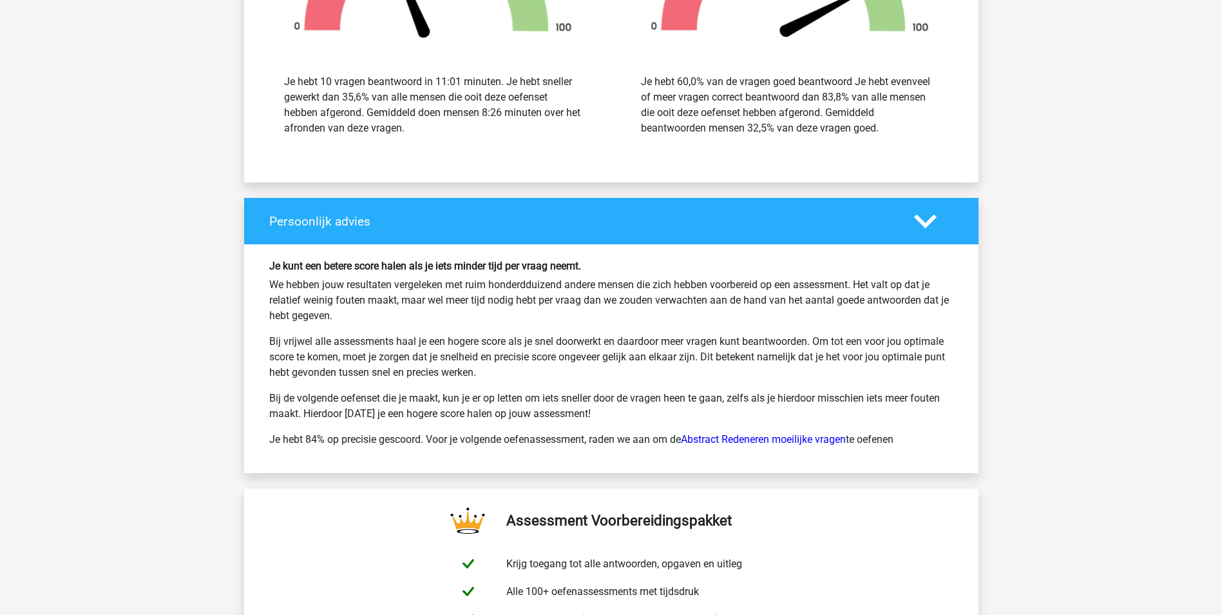
scroll to position [5798, 0]
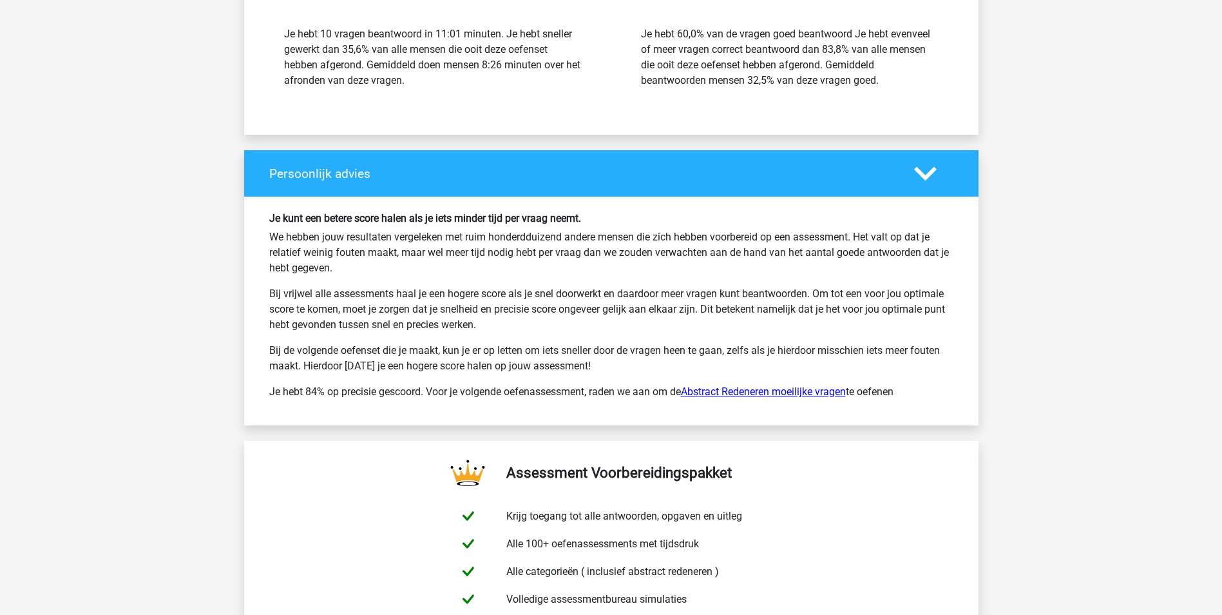
click at [787, 392] on link "Abstract Redeneren moeilijke vragen" at bounding box center [763, 391] width 165 height 12
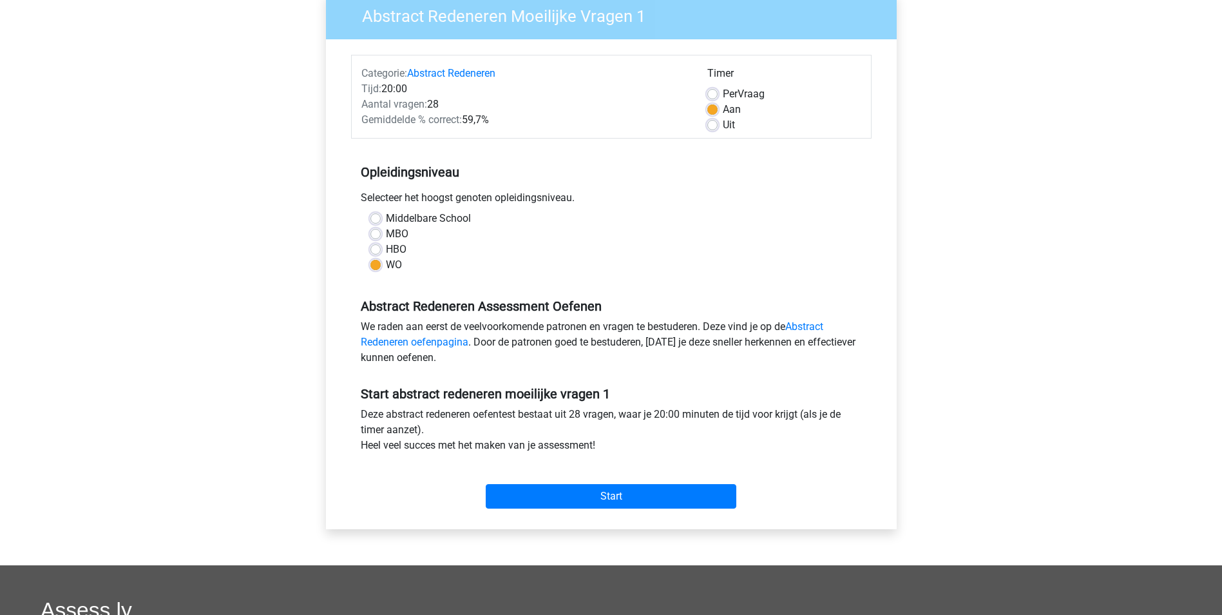
scroll to position [193, 0]
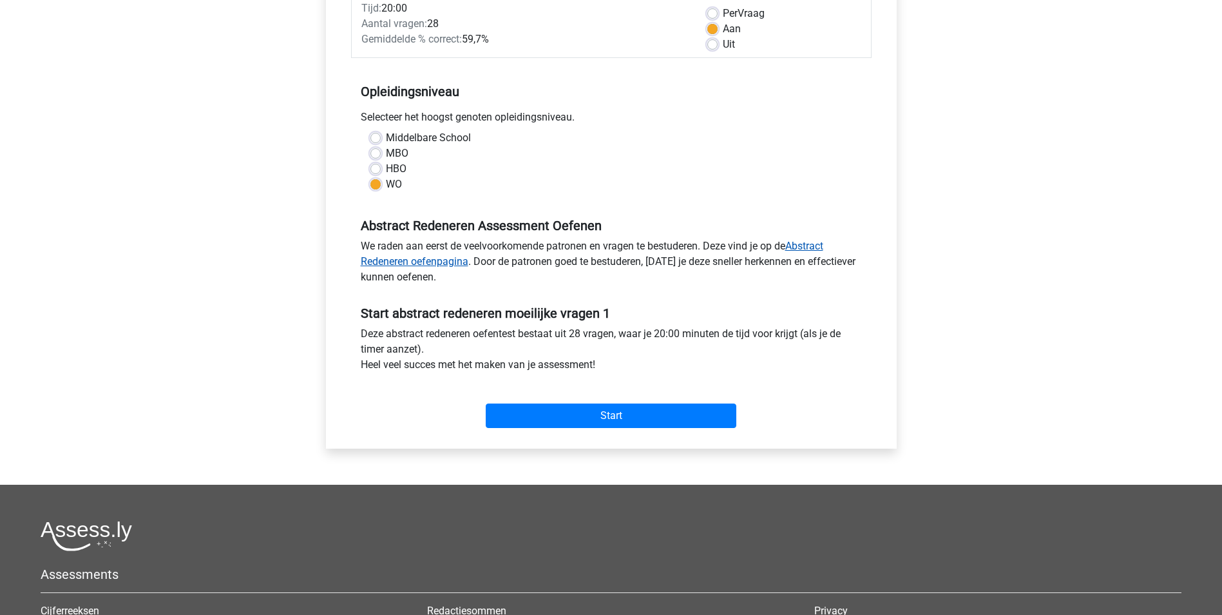
click at [437, 262] on link "Abstract Redeneren oefenpagina" at bounding box center [592, 254] width 463 height 28
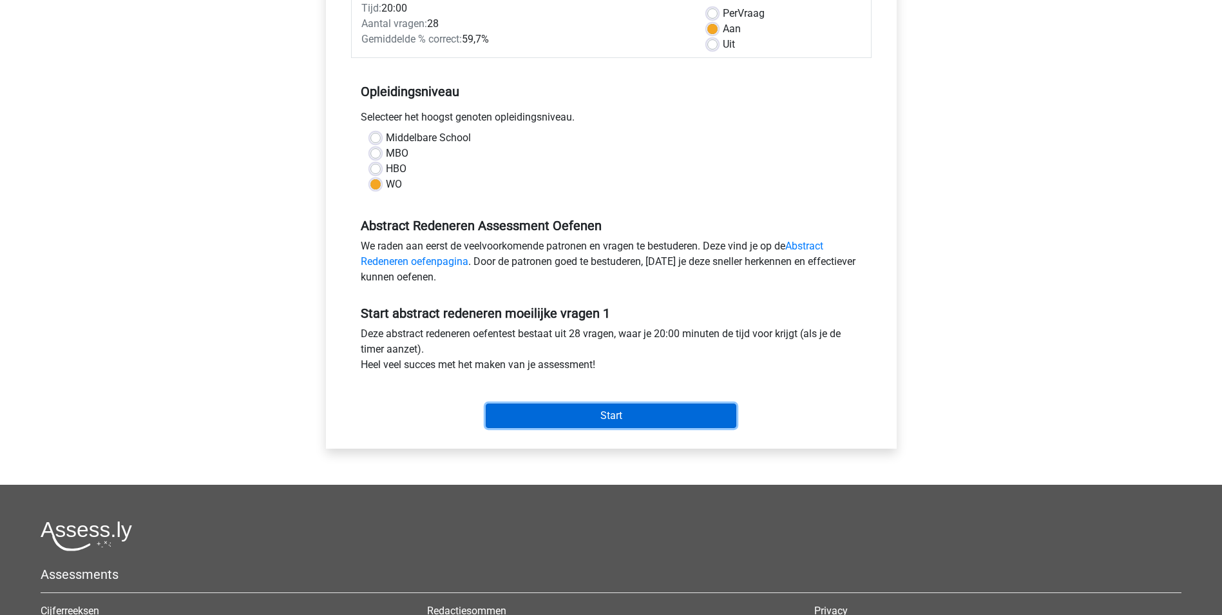
click at [589, 415] on input "Start" at bounding box center [611, 415] width 251 height 24
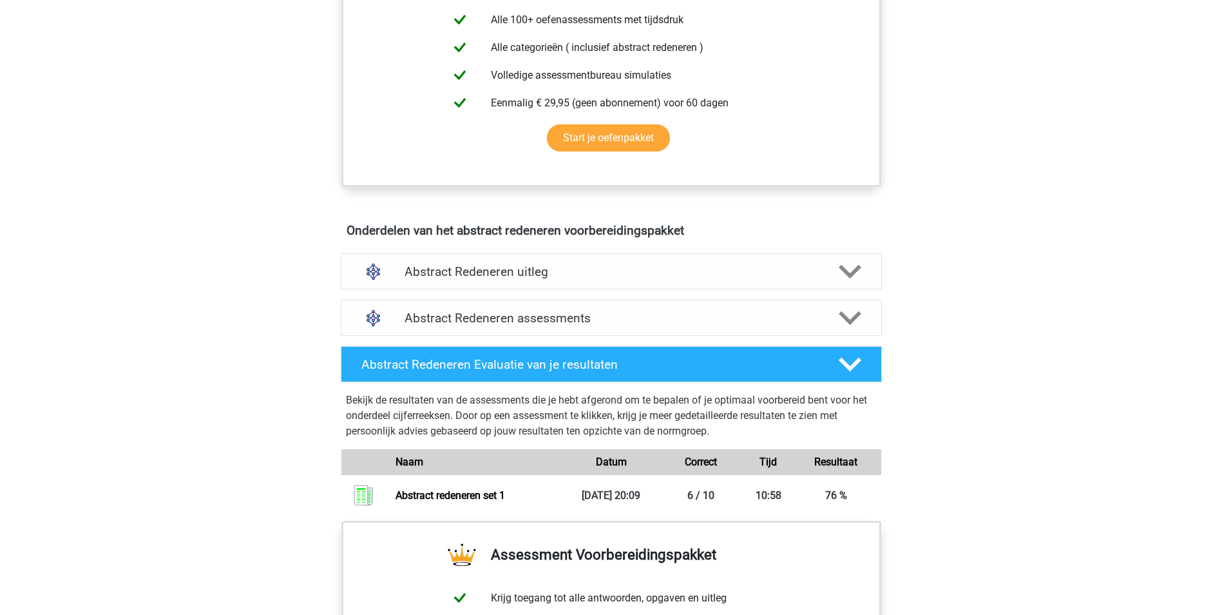
scroll to position [580, 0]
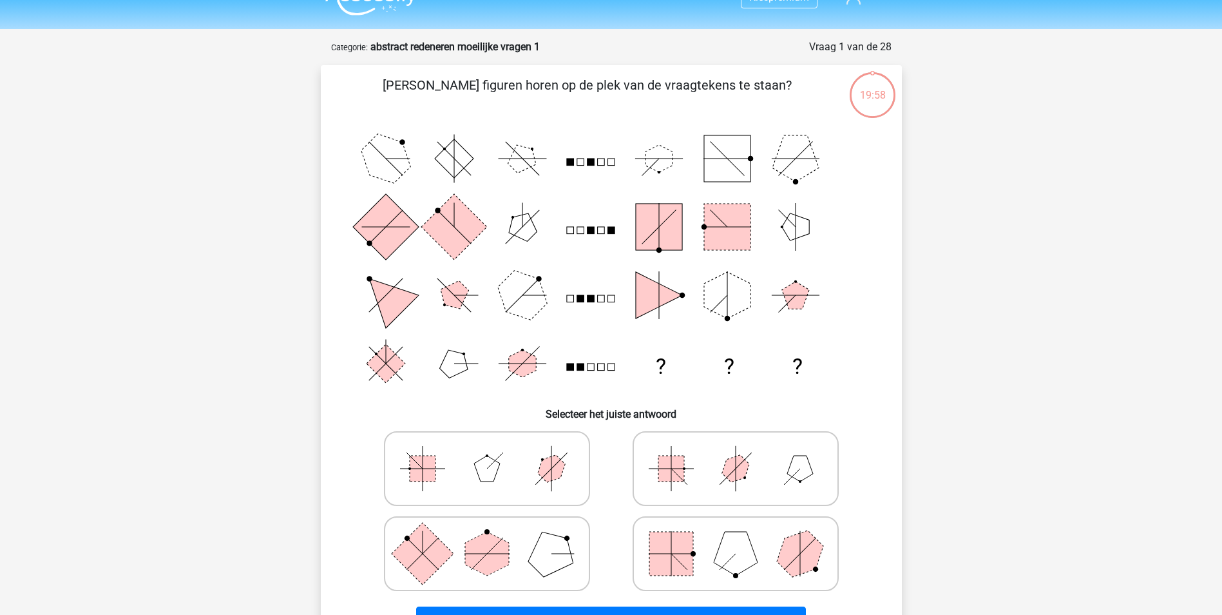
scroll to position [64, 0]
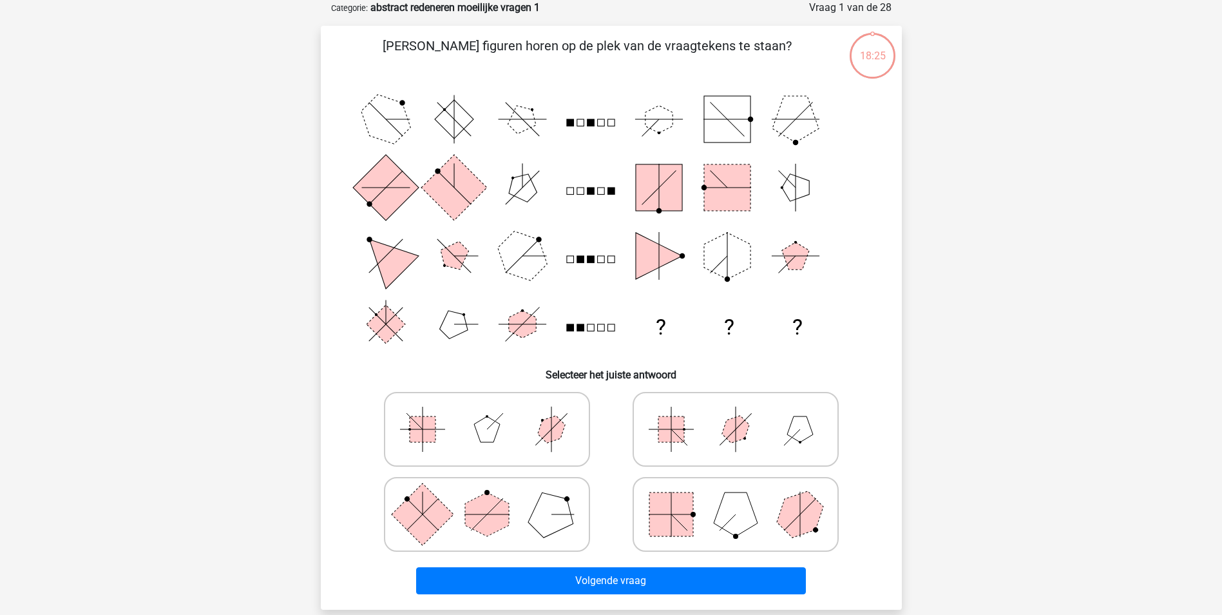
click at [749, 521] on polygon at bounding box center [736, 514] width 44 height 44
click at [744, 498] on input "radio" at bounding box center [740, 494] width 8 height 8
radio input "true"
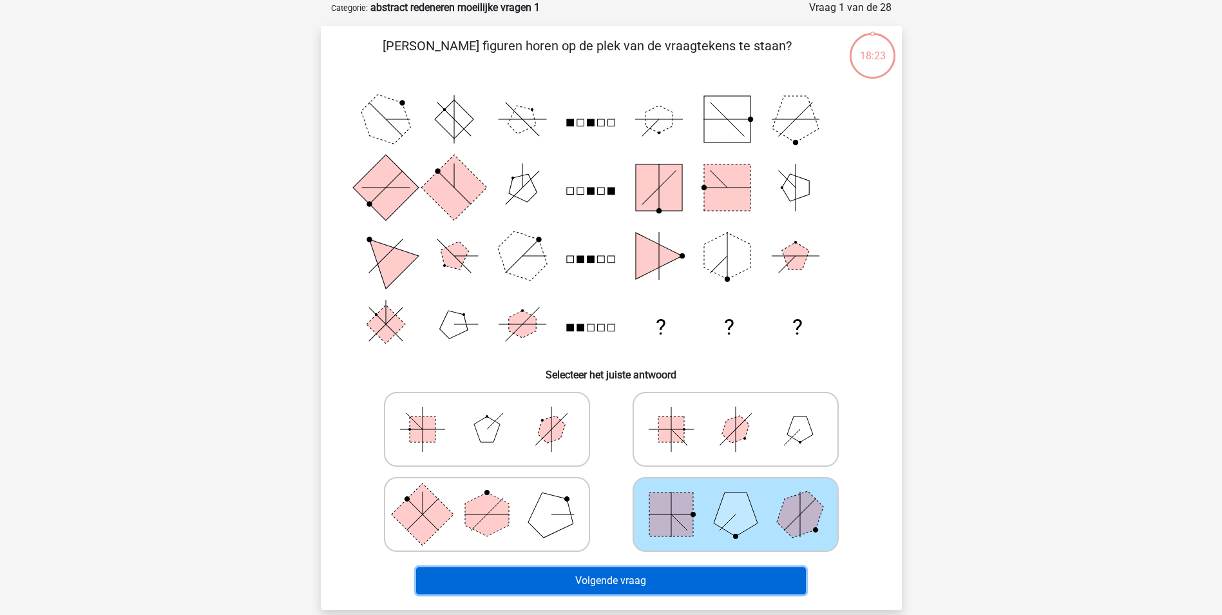
click at [664, 587] on button "Volgende vraag" at bounding box center [611, 580] width 390 height 27
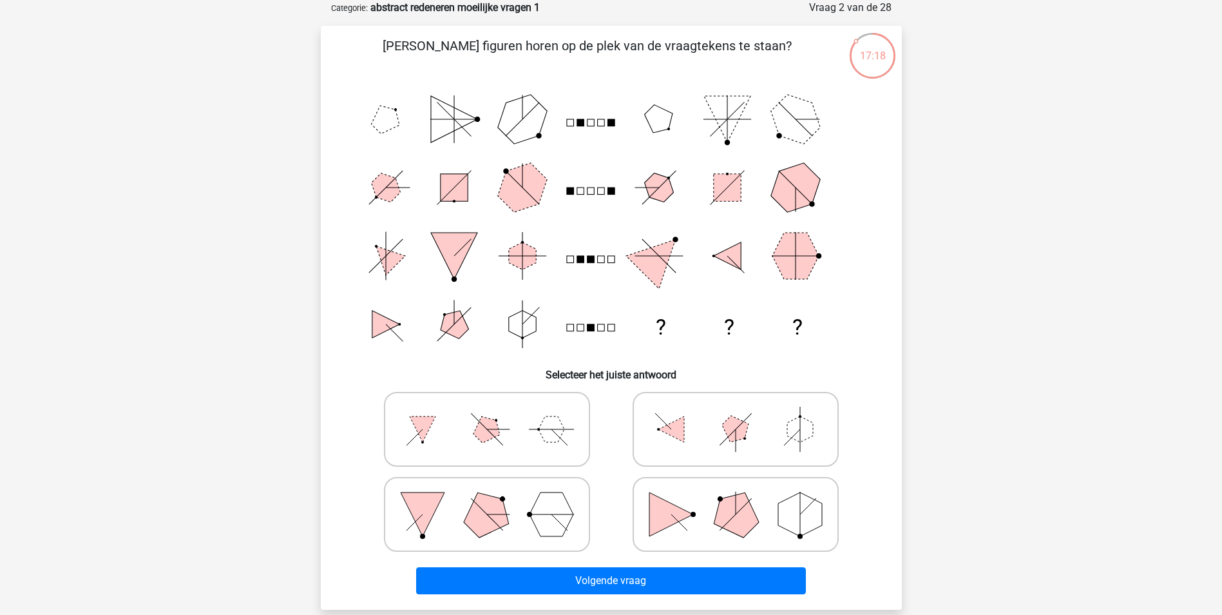
click at [741, 524] on polygon at bounding box center [735, 514] width 62 height 62
click at [741, 498] on input "radio" at bounding box center [740, 494] width 8 height 8
radio input "true"
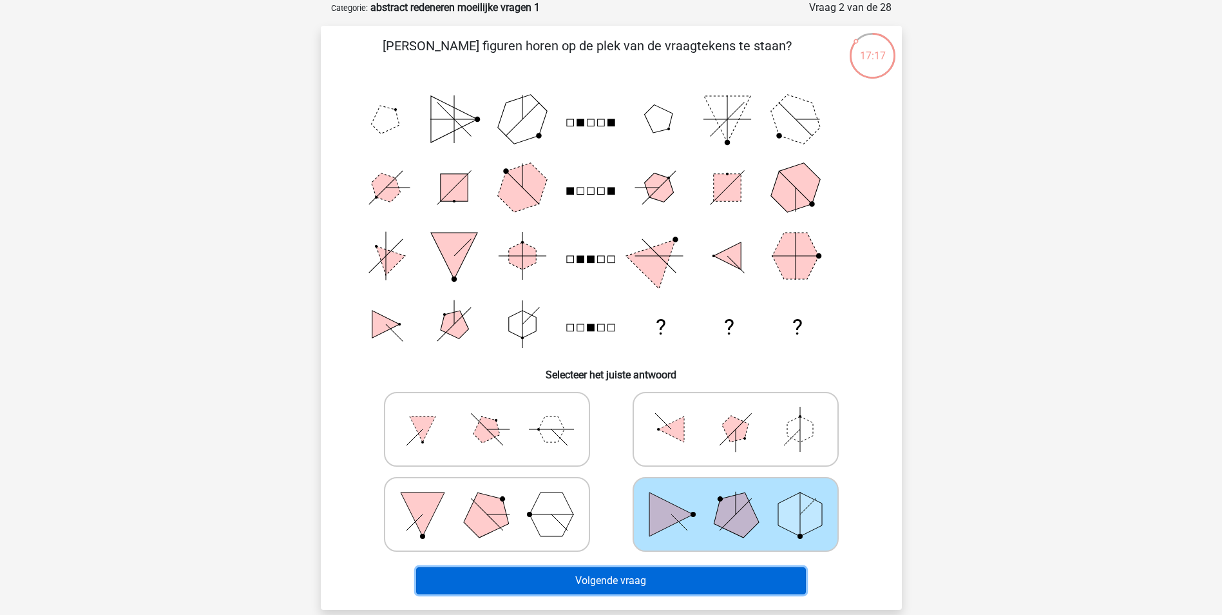
click at [669, 584] on button "Volgende vraag" at bounding box center [611, 580] width 390 height 27
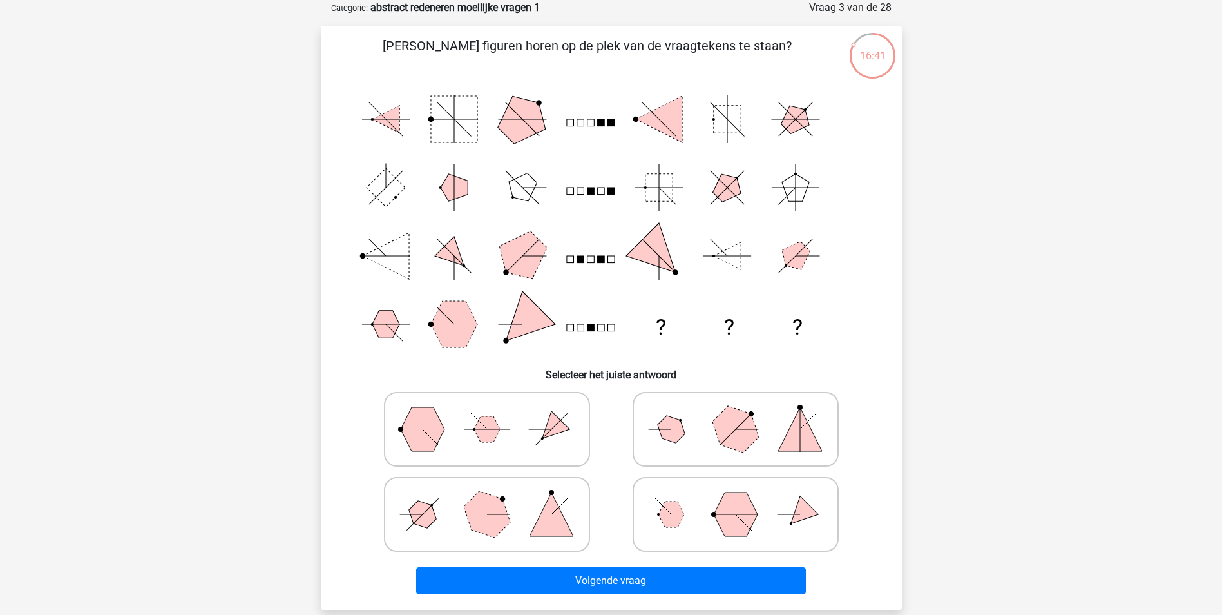
click at [504, 509] on polygon at bounding box center [486, 514] width 62 height 62
click at [495, 498] on input "radio" at bounding box center [491, 494] width 8 height 8
radio input "true"
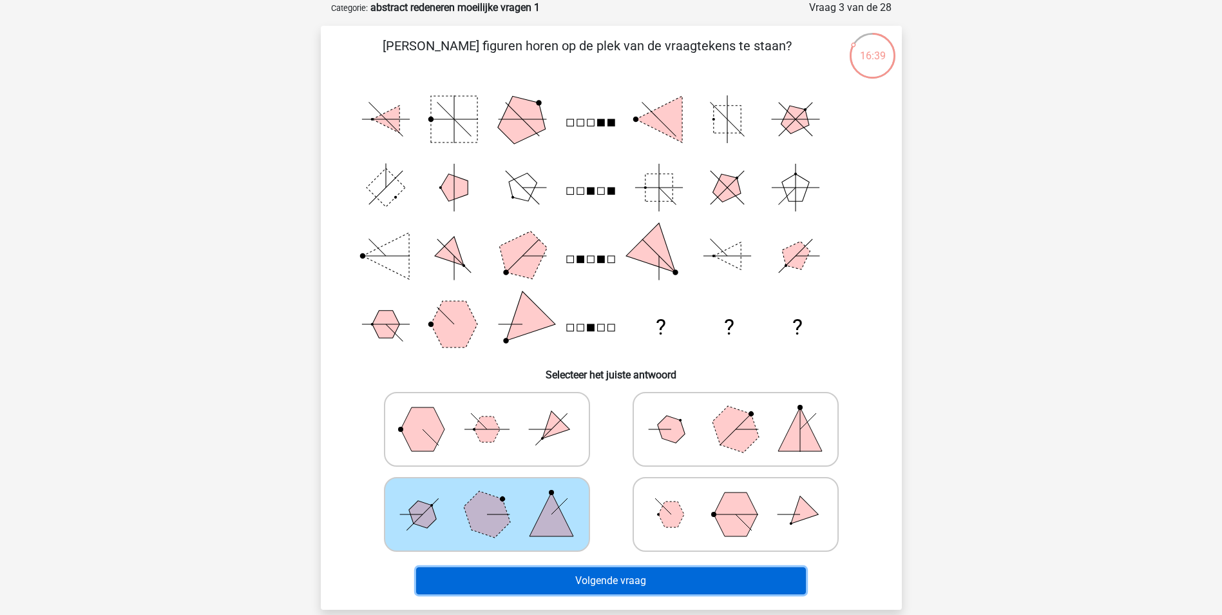
drag, startPoint x: 636, startPoint y: 582, endPoint x: 613, endPoint y: 575, distance: 24.1
click at [634, 580] on button "Volgende vraag" at bounding box center [611, 580] width 390 height 27
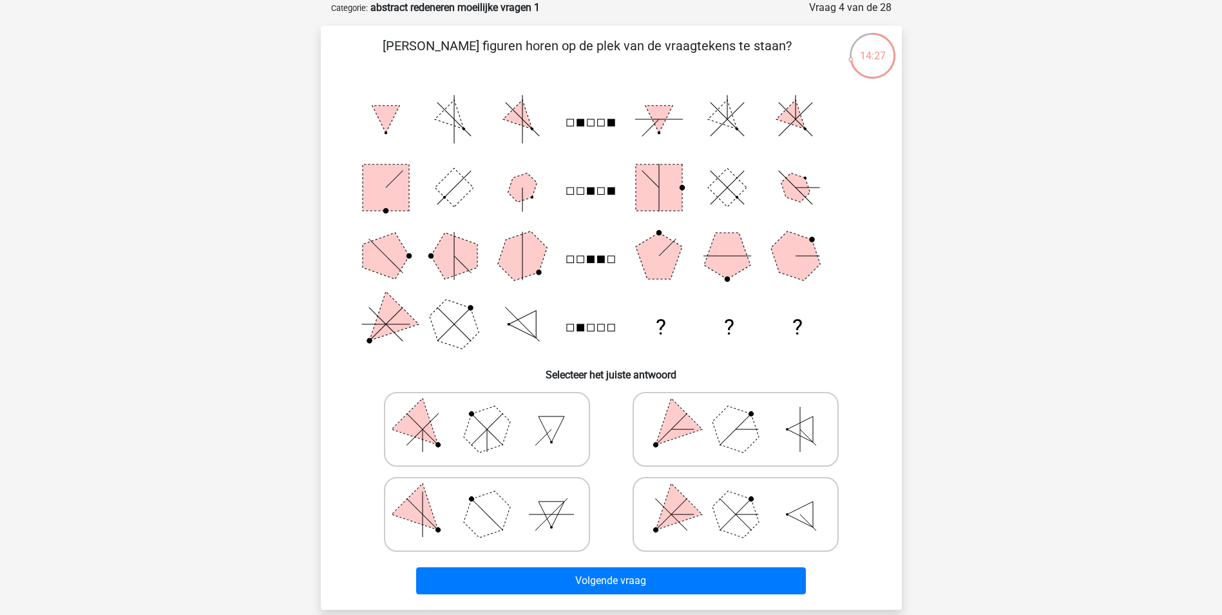
click at [769, 522] on icon at bounding box center [735, 514] width 193 height 64
click at [744, 498] on input "radio" at bounding box center [740, 494] width 8 height 8
radio input "true"
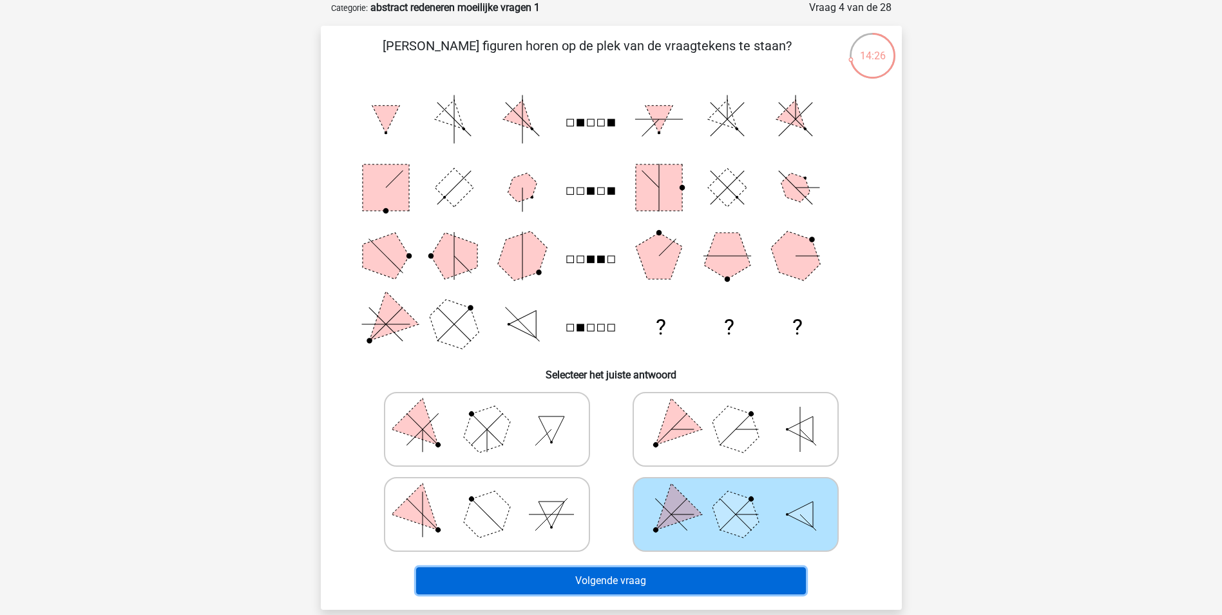
click at [669, 579] on button "Volgende vraag" at bounding box center [611, 580] width 390 height 27
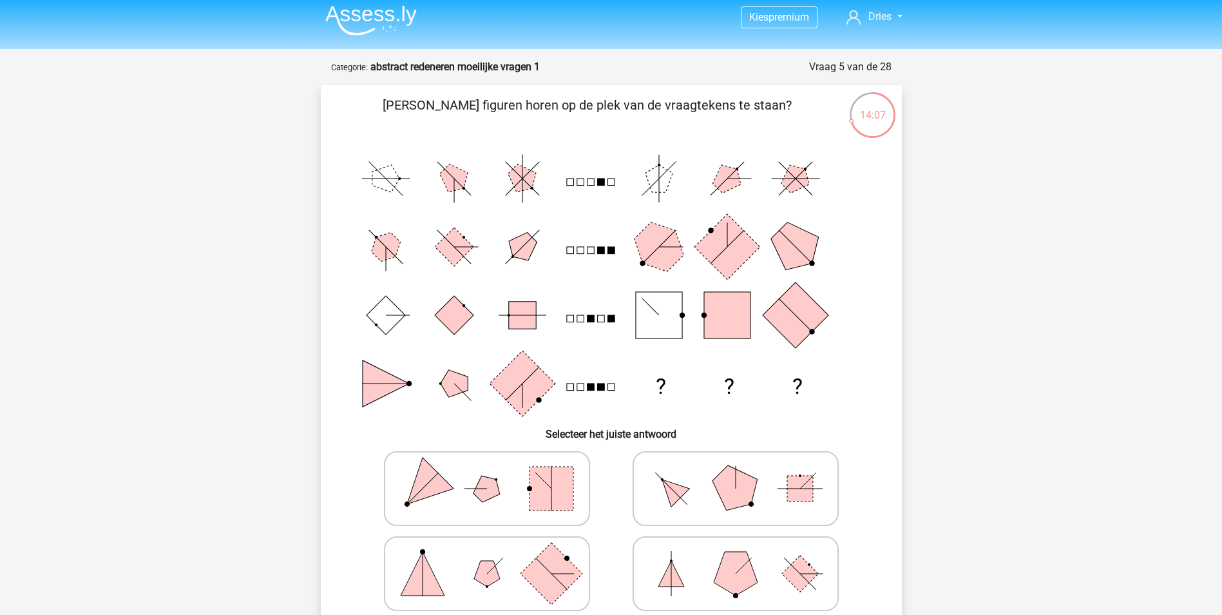
scroll to position [0, 0]
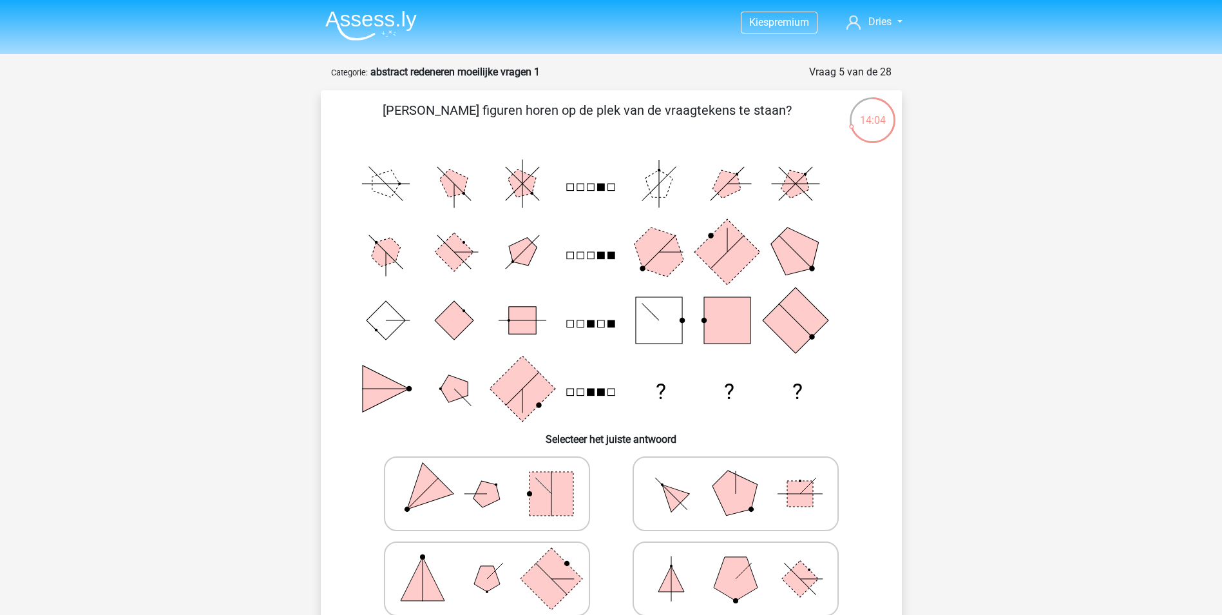
drag, startPoint x: 884, startPoint y: 119, endPoint x: 872, endPoint y: 110, distance: 14.7
click at [872, 110] on div "14:04" at bounding box center [872, 112] width 48 height 32
drag, startPoint x: 872, startPoint y: 110, endPoint x: 752, endPoint y: 67, distance: 128.0
click at [752, 67] on div "Vraag 5 van de 28 Categorie: abstract redeneren moeilijke vragen 1" at bounding box center [611, 71] width 560 height 15
click at [502, 76] on strong "abstract redeneren moeilijke vragen 1" at bounding box center [454, 72] width 169 height 12
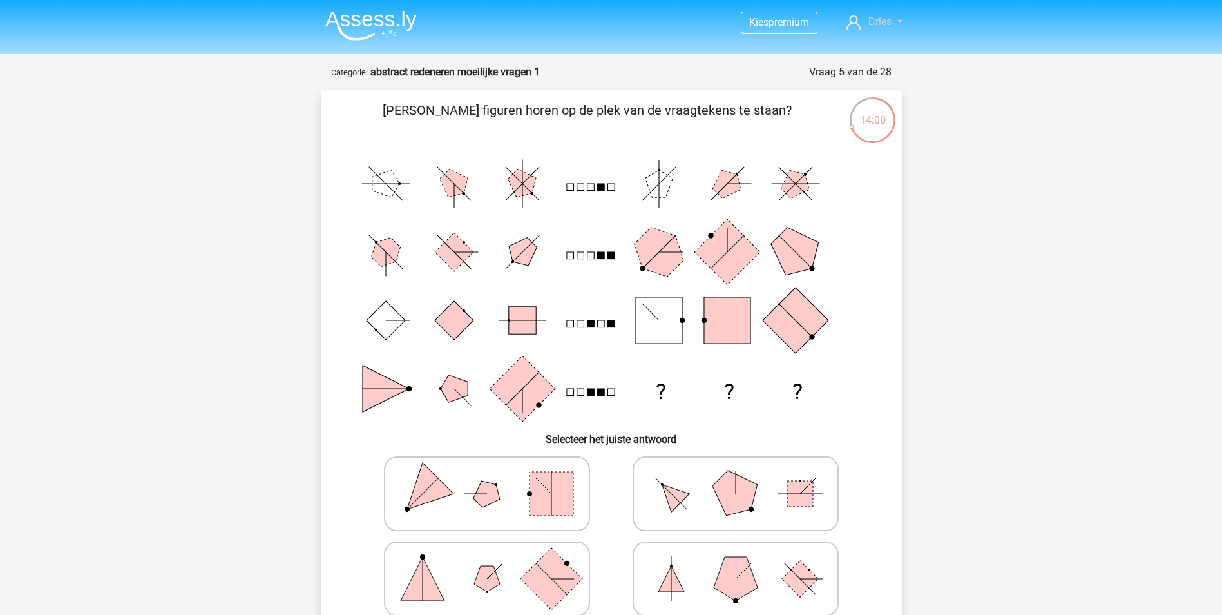
click at [889, 19] on span "Dries" at bounding box center [879, 21] width 23 height 12
click at [697, 83] on form "Vraag 5 van de 28 Categorie: abstract redeneren moeilijke vragen 1 Welke figure…" at bounding box center [611, 368] width 581 height 609
click at [894, 16] on link "Dries" at bounding box center [874, 21] width 66 height 15
click at [855, 134] on link "Logout" at bounding box center [861, 144] width 89 height 21
